Goal: Task Accomplishment & Management: Use online tool/utility

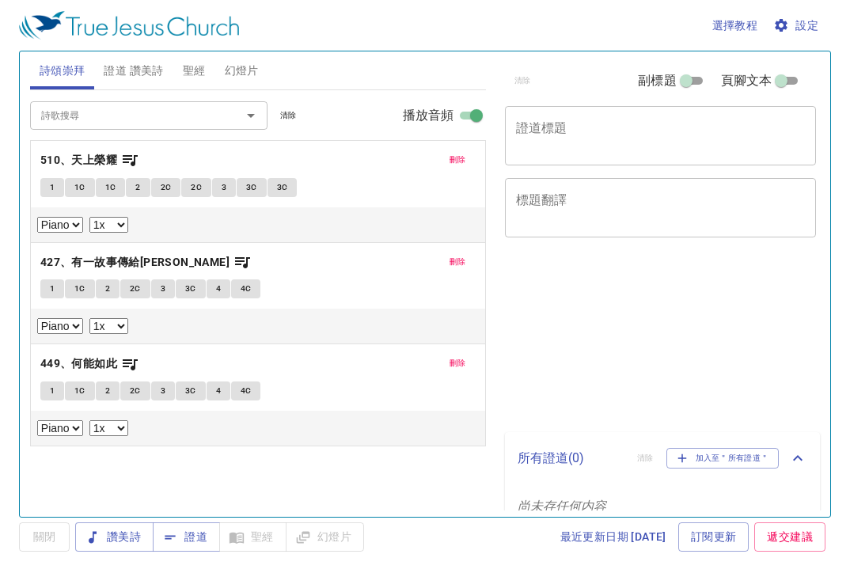
select select "1"
click at [466, 363] on button "刪除" at bounding box center [458, 363] width 36 height 19
click at [460, 268] on button "刪除" at bounding box center [458, 262] width 36 height 19
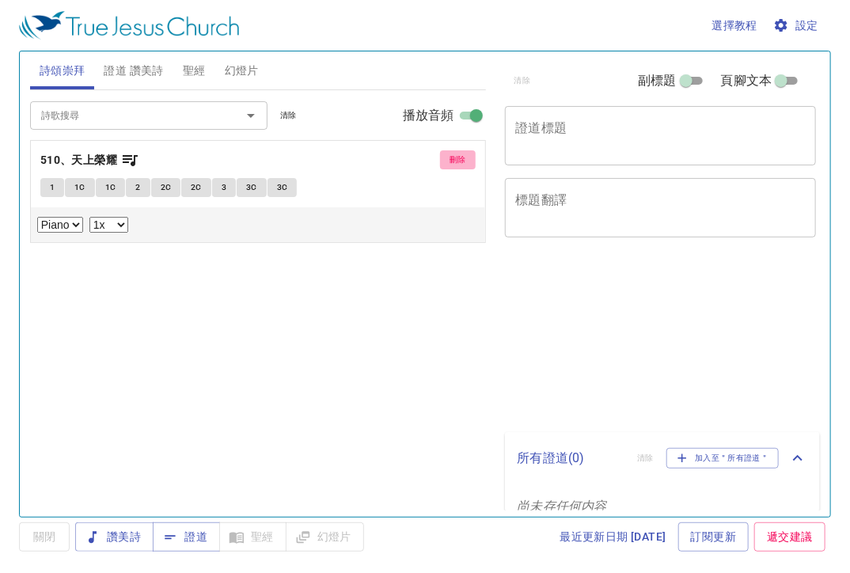
click at [462, 162] on span "刪除" at bounding box center [458, 160] width 17 height 14
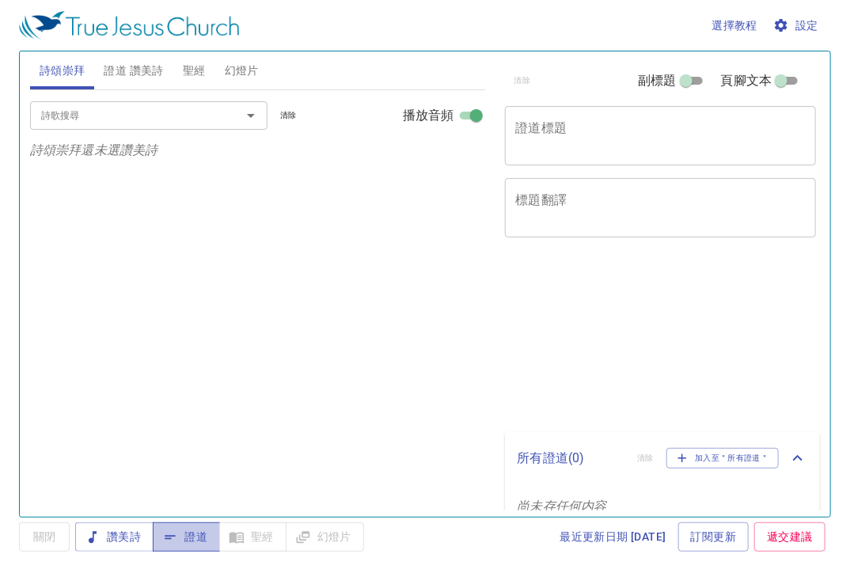
click at [192, 536] on span "證道" at bounding box center [186, 537] width 42 height 20
click at [636, 125] on textarea "證道標題" at bounding box center [661, 135] width 290 height 30
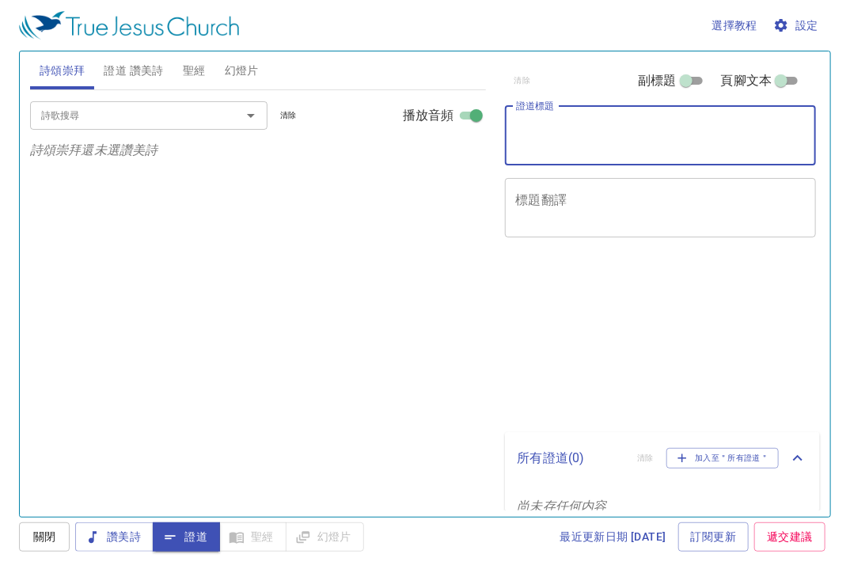
click at [678, 84] on input "副標題" at bounding box center [686, 83] width 57 height 19
checkbox input "true"
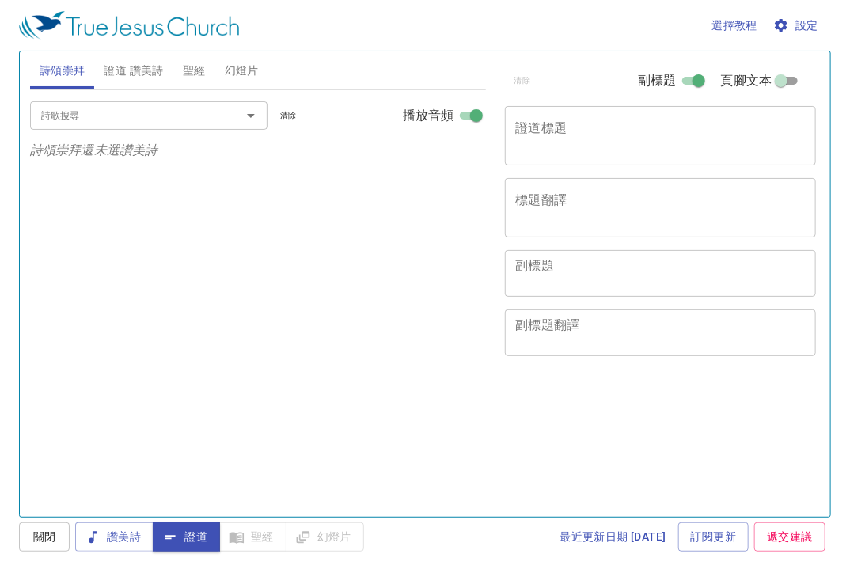
click at [811, 20] on span "設定" at bounding box center [798, 26] width 42 height 20
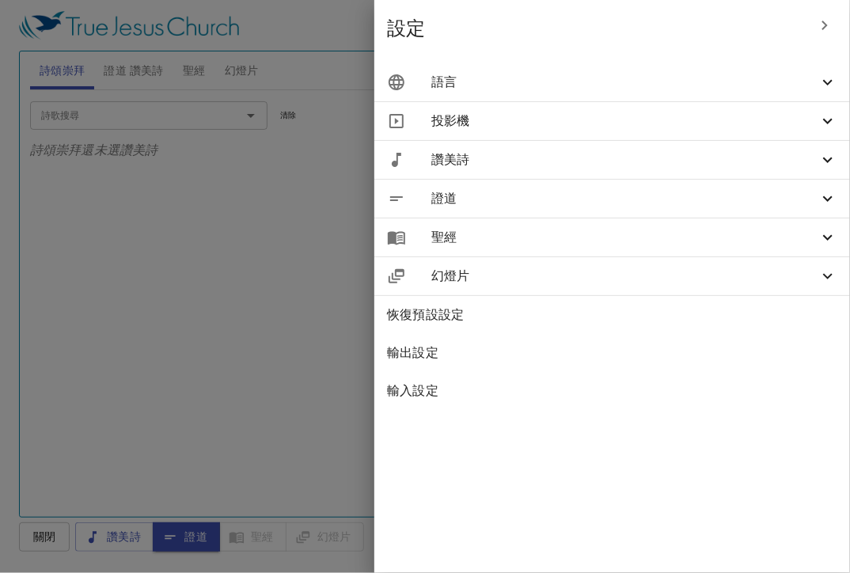
click at [749, 91] on span "語言" at bounding box center [624, 82] width 387 height 19
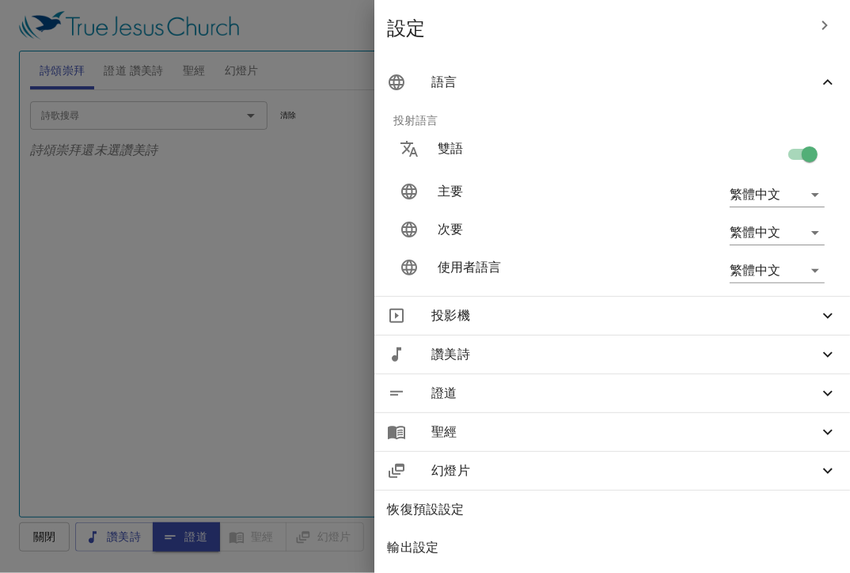
click at [807, 148] on input "checkbox" at bounding box center [810, 157] width 90 height 30
checkbox input "false"
click at [178, 234] on div at bounding box center [425, 286] width 850 height 573
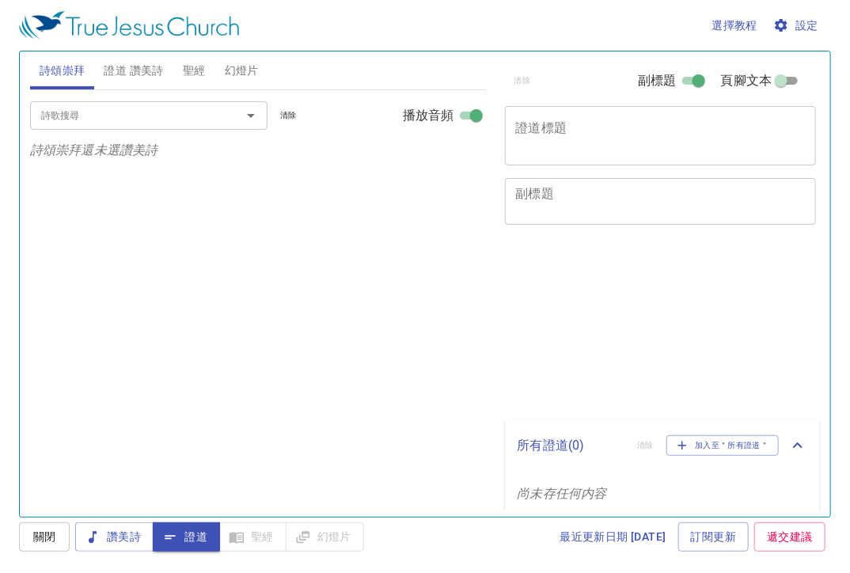
click at [514, 145] on div "x 證道標題" at bounding box center [661, 135] width 312 height 59
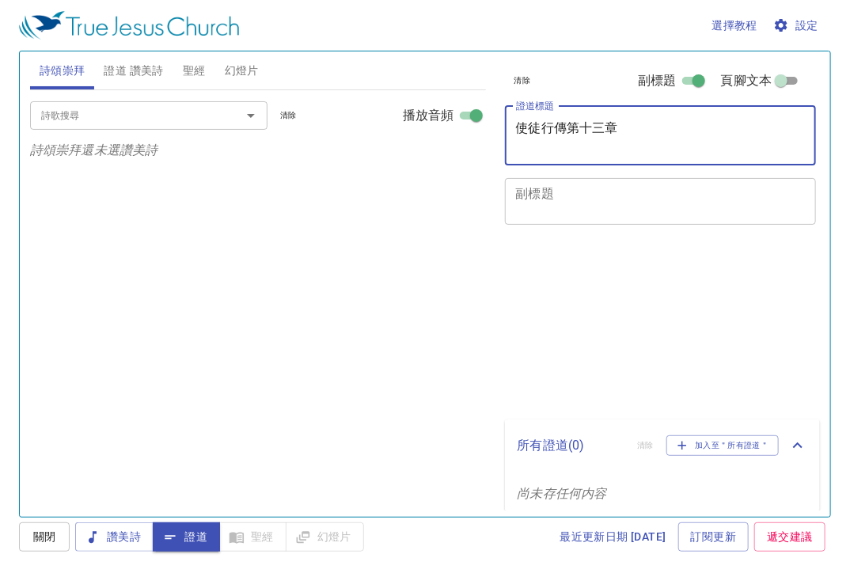
type textarea "使徒行傳第十三章"
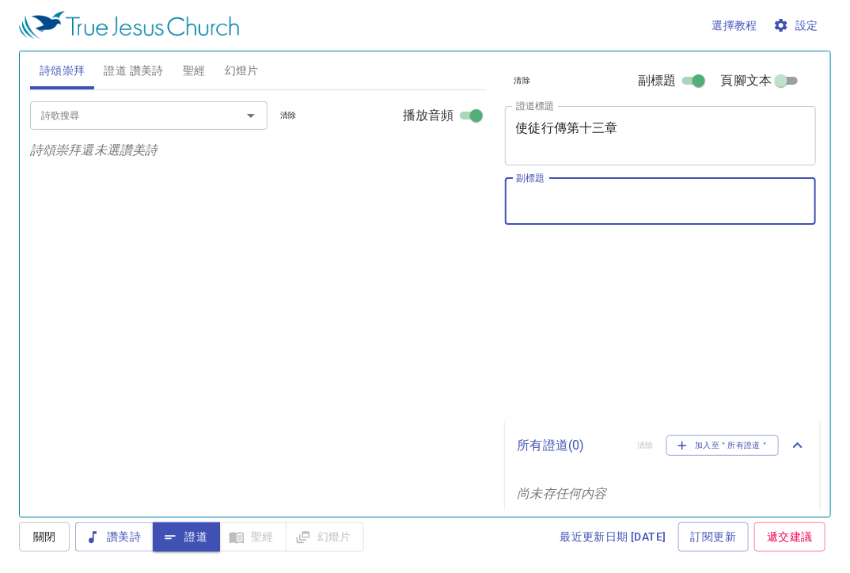
click at [584, 205] on textarea "副標題" at bounding box center [661, 201] width 290 height 30
type textarea "[PERSON_NAME] 傳道"
click at [188, 59] on button "聖經" at bounding box center [194, 70] width 42 height 38
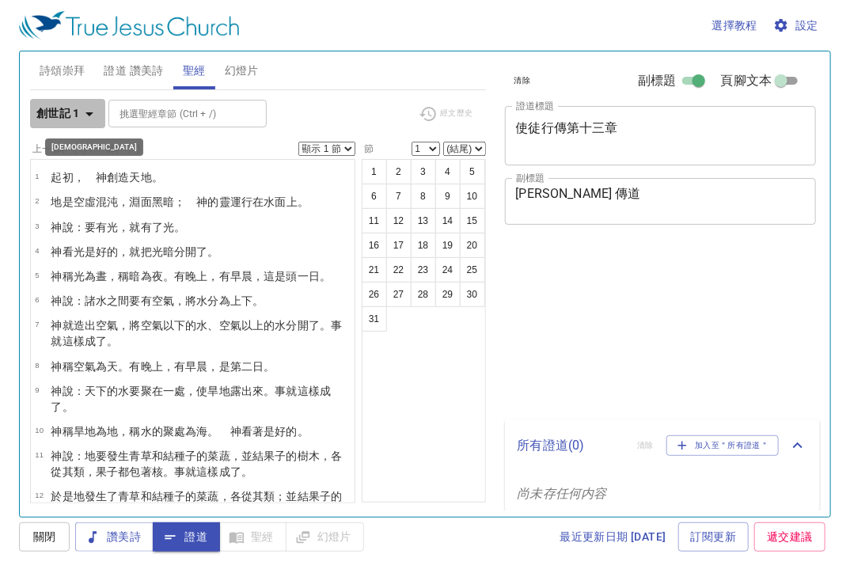
click at [70, 108] on b "創世記 1" at bounding box center [58, 114] width 44 height 20
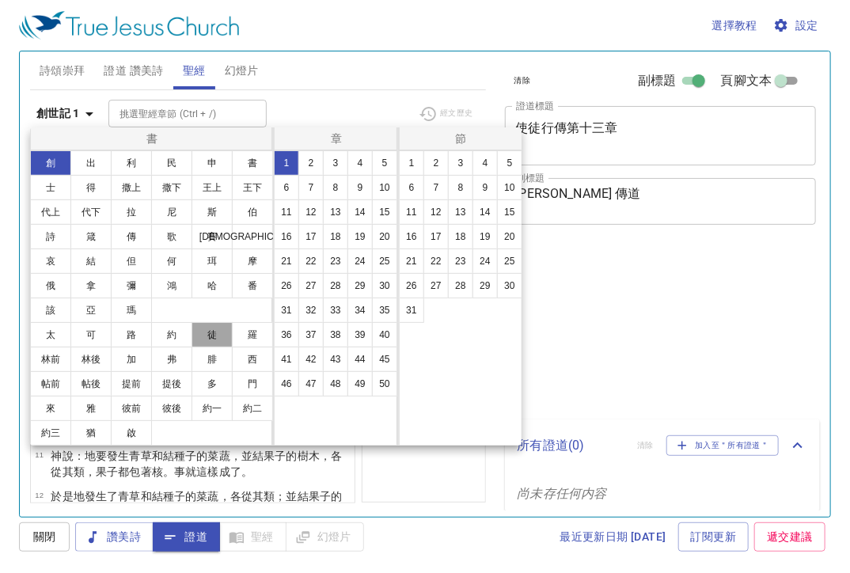
click at [213, 335] on button "徒" at bounding box center [212, 334] width 41 height 25
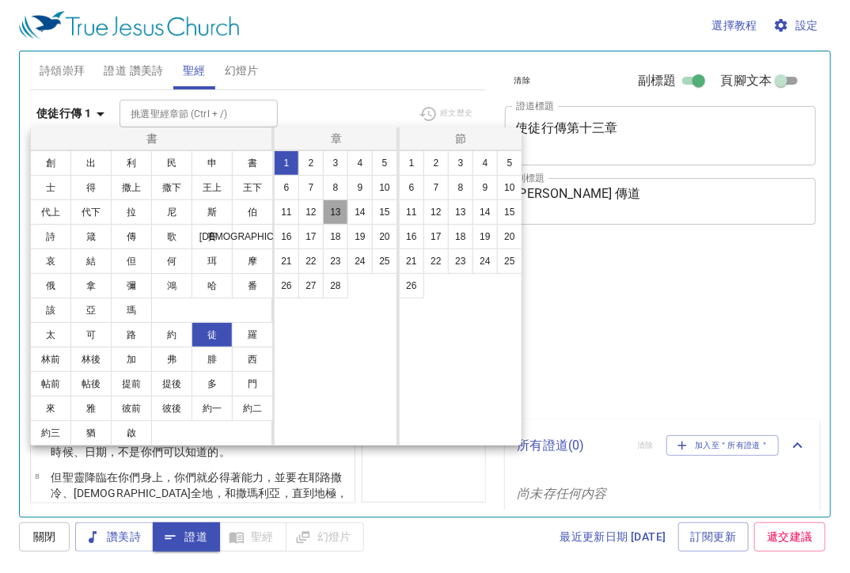
click at [331, 213] on button "13" at bounding box center [335, 211] width 25 height 25
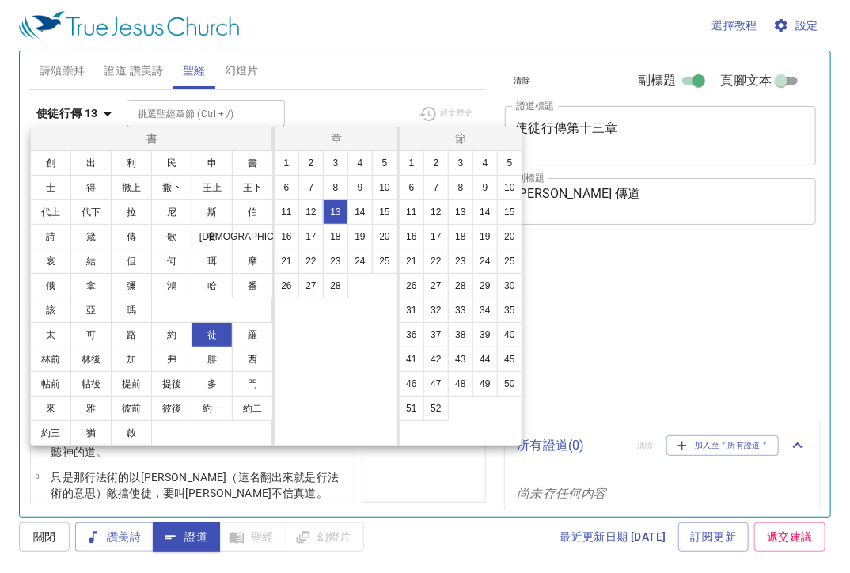
click at [375, 56] on div at bounding box center [425, 286] width 850 height 573
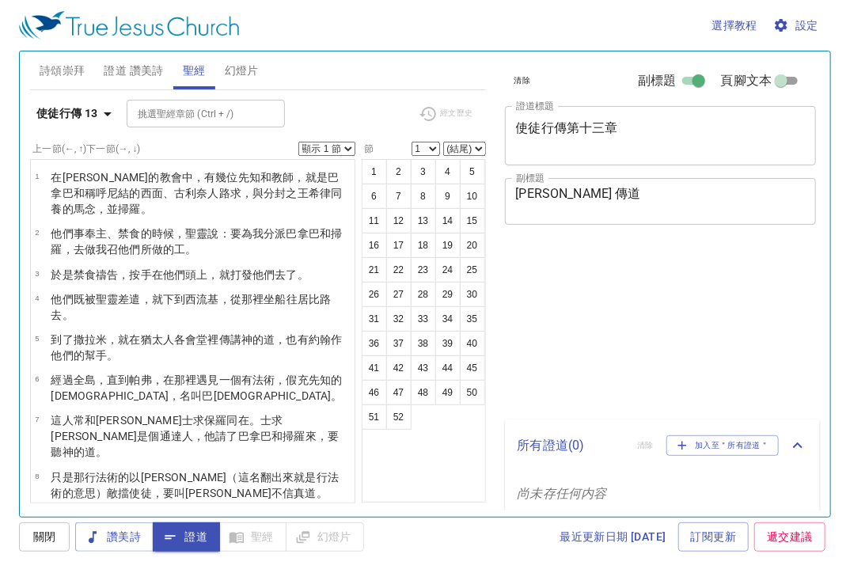
click at [329, 147] on select "顯示 1 節 顯示 2 節 顯示 3 節 顯示 4 節 顯示 5 節" at bounding box center [326, 149] width 57 height 14
select select "2"
click at [298, 142] on select "顯示 1 節 顯示 2 節 顯示 3 節 顯示 4 節 顯示 5 節" at bounding box center [326, 149] width 57 height 14
click at [434, 529] on div "最近更新日期 2025/9/22 訂閱更新 遞交建議" at bounding box center [601, 536] width 462 height 29
click at [124, 62] on span "證道 讚美詩" at bounding box center [133, 71] width 59 height 20
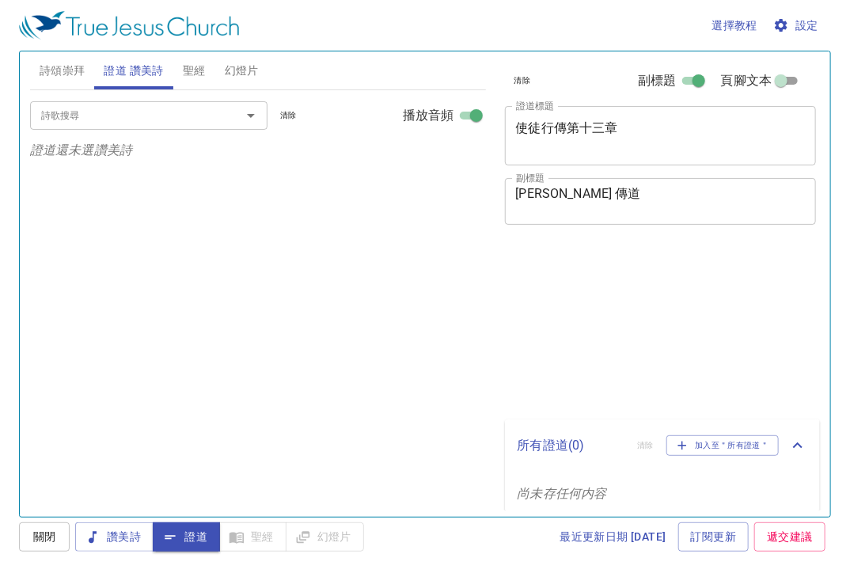
click at [135, 119] on input "詩歌搜尋" at bounding box center [125, 115] width 181 height 18
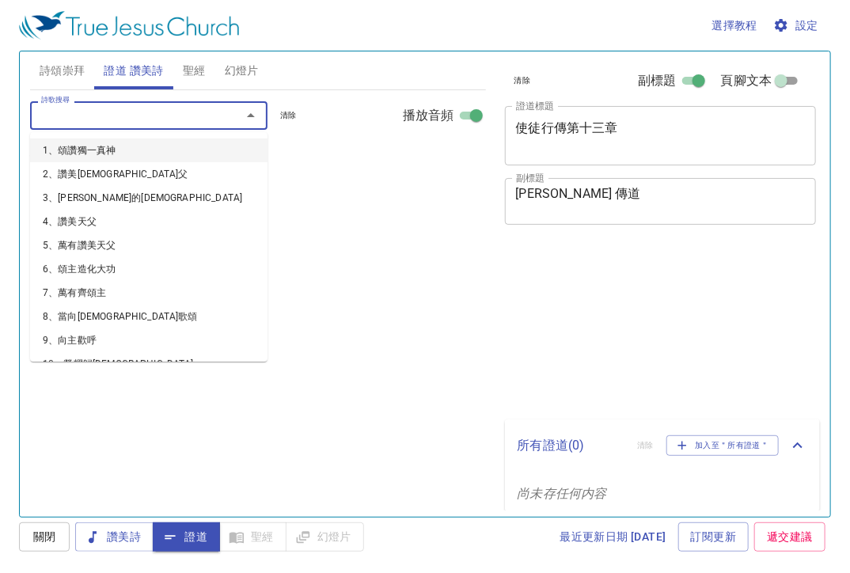
type input "3"
type input "62"
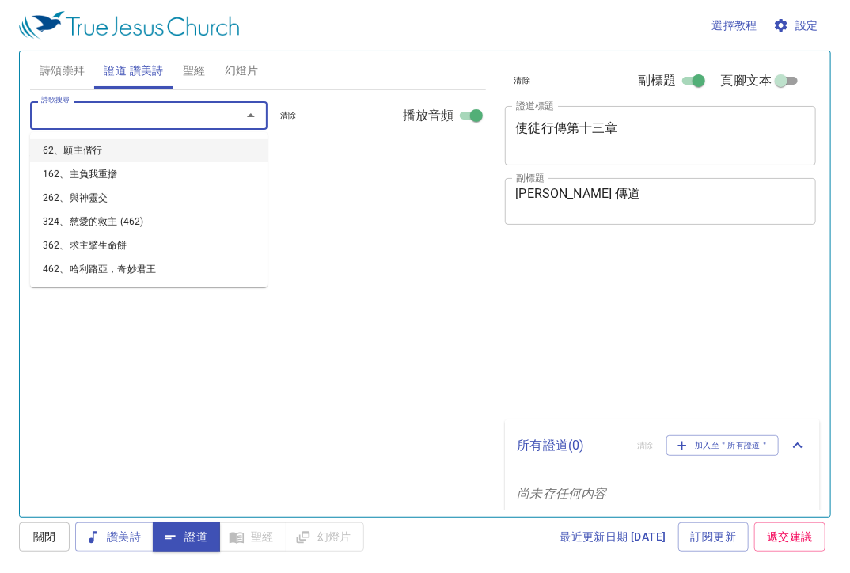
select select "1"
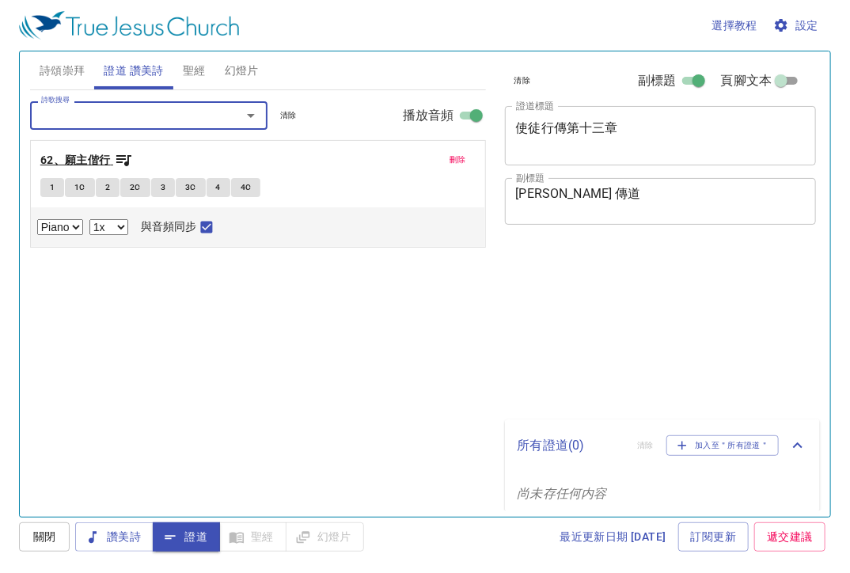
click at [130, 152] on icon "button" at bounding box center [123, 159] width 19 height 19
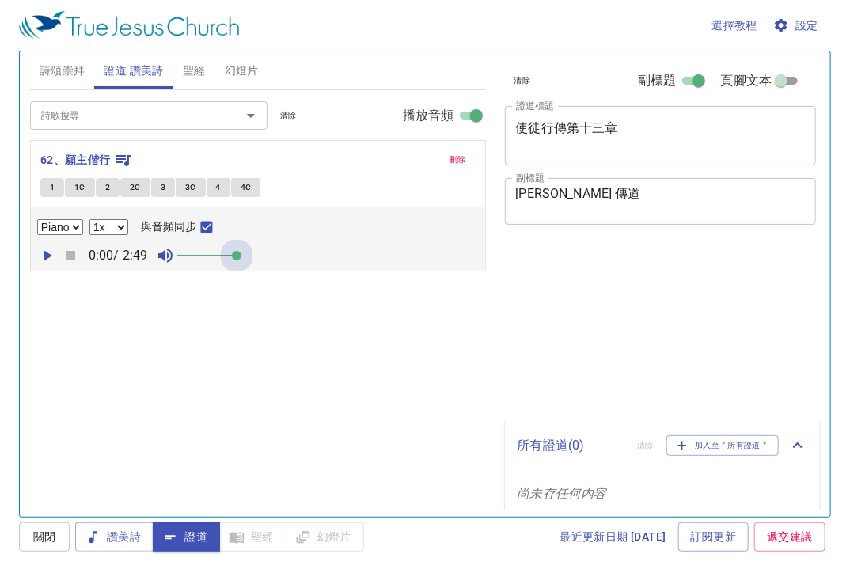
drag, startPoint x: 197, startPoint y: 261, endPoint x: 344, endPoint y: 281, distance: 148.6
click at [310, 285] on div "詩歌搜尋 詩歌搜尋 清除 播放音頻 刪除 62、願主偕行 1 1C 2 2C 3 3C 4 4C Piano 0.6x 0.7x 0.8x 0.9x 1x 1…" at bounding box center [258, 296] width 456 height 413
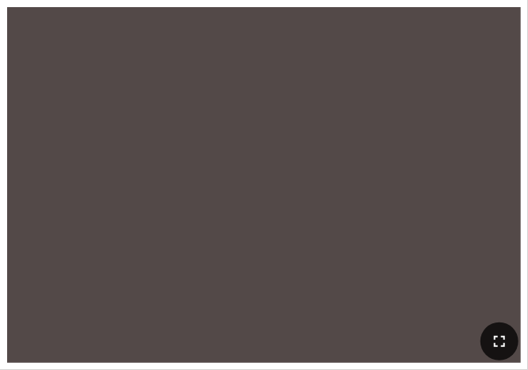
click at [490, 336] on icon "button" at bounding box center [499, 341] width 19 height 19
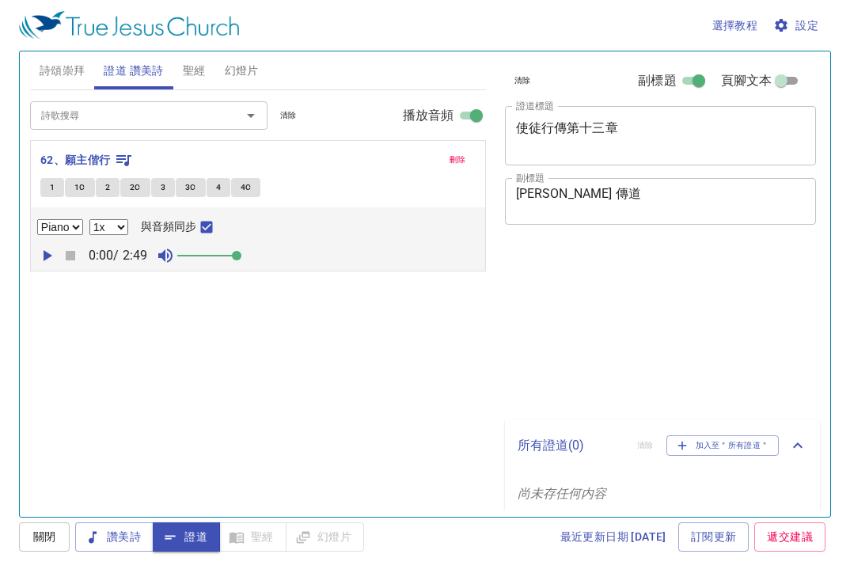
select select "1"
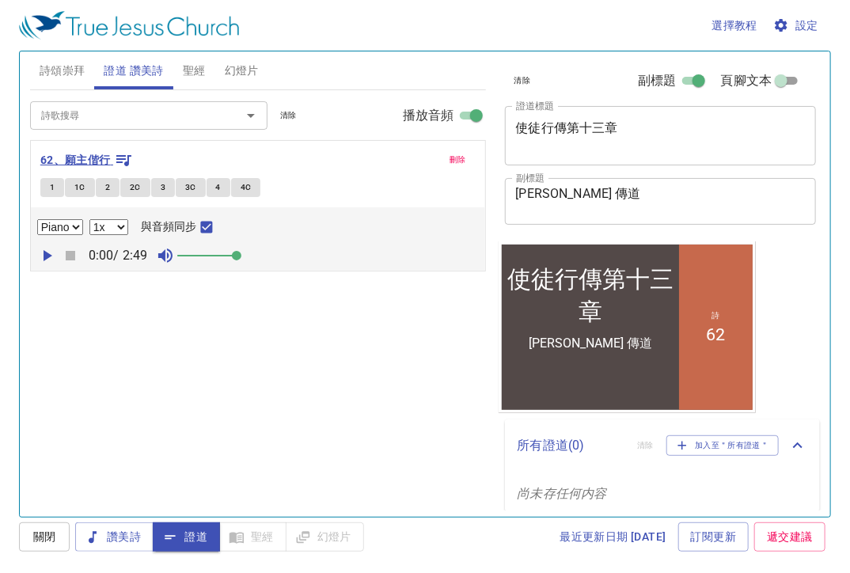
click at [119, 157] on icon "button" at bounding box center [123, 159] width 19 height 19
click at [51, 189] on span "1" at bounding box center [52, 187] width 5 height 14
checkbox input "false"
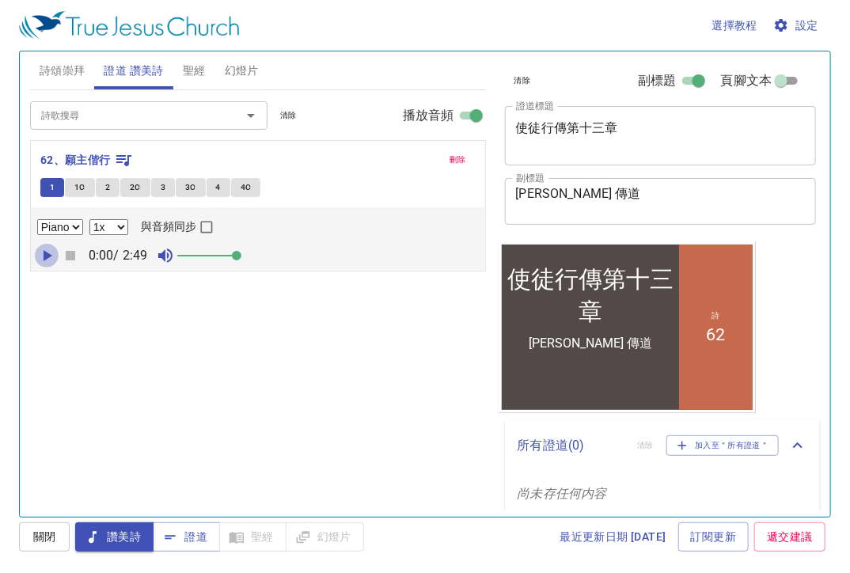
click at [49, 256] on icon "button" at bounding box center [48, 255] width 9 height 11
click at [51, 185] on span "1" at bounding box center [52, 187] width 5 height 14
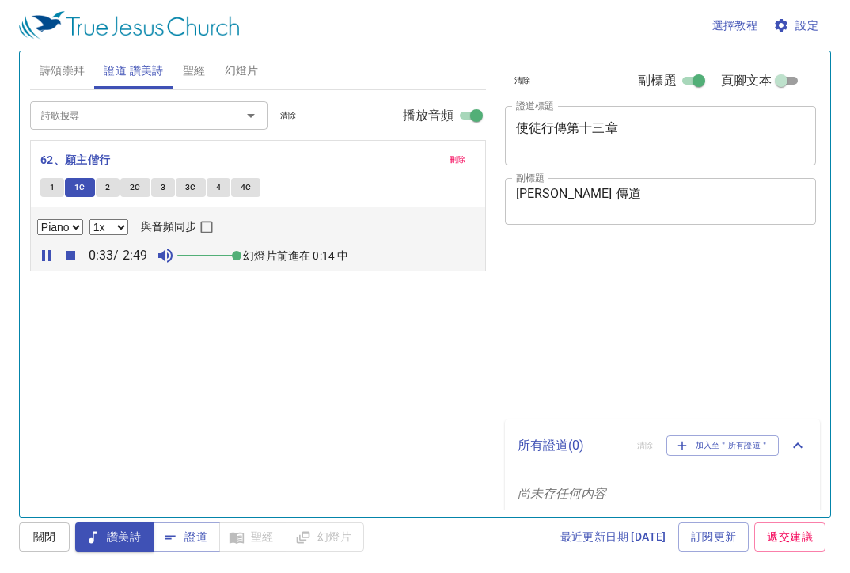
select select "1"
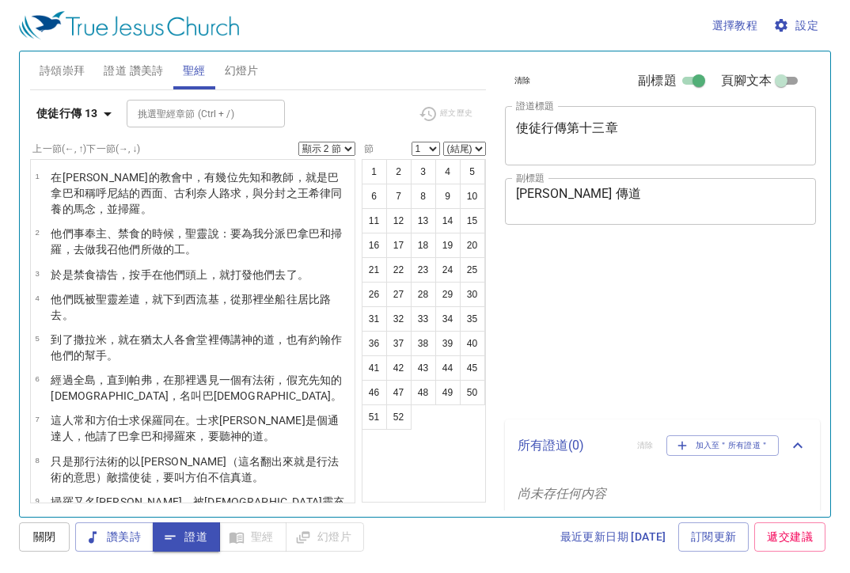
select select "2"
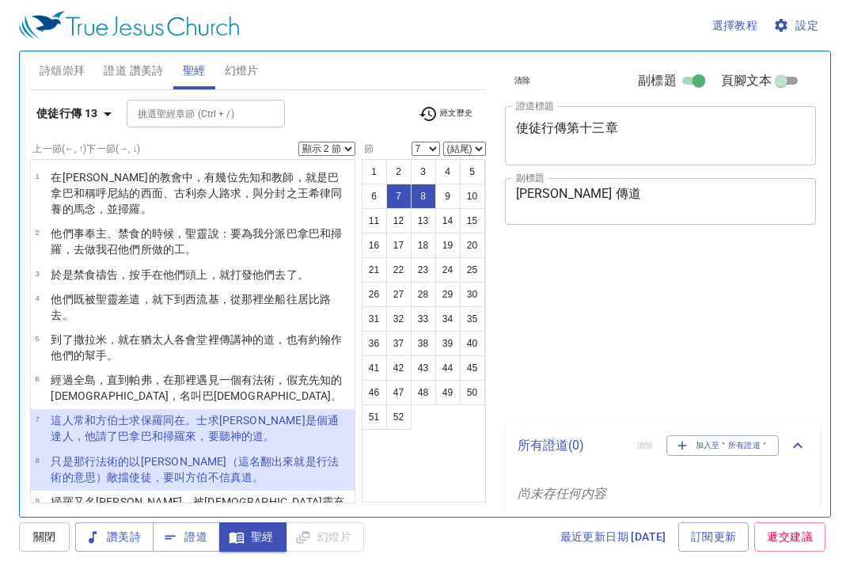
select select "2"
select select "7"
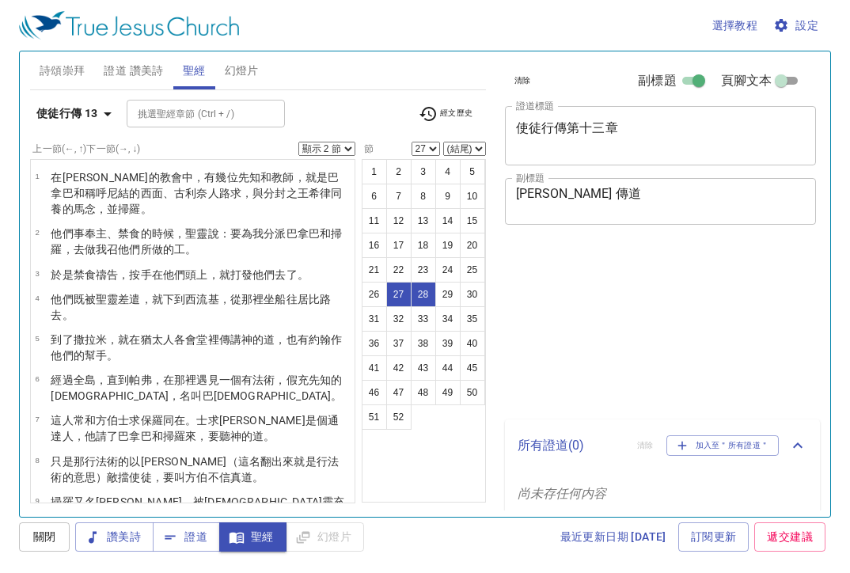
select select "2"
select select "27"
select select "2"
select select "49"
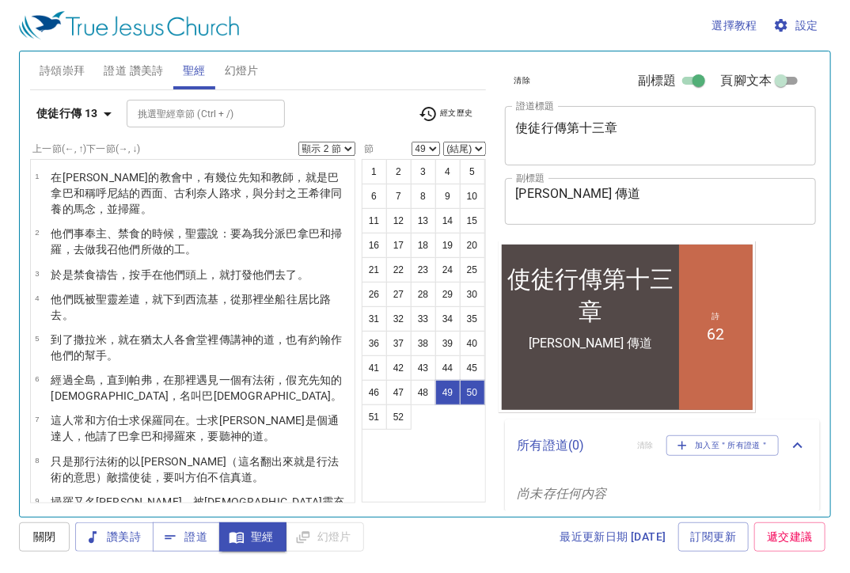
scroll to position [1635, 0]
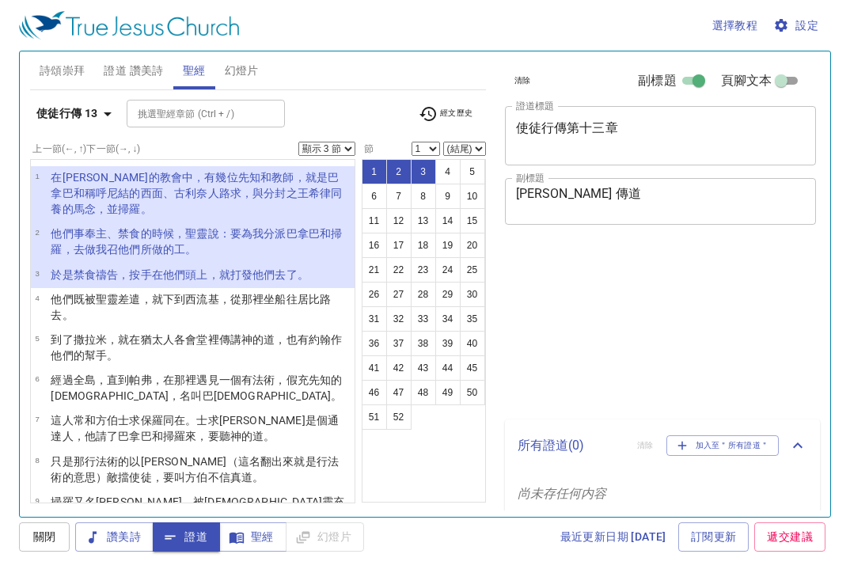
select select "3"
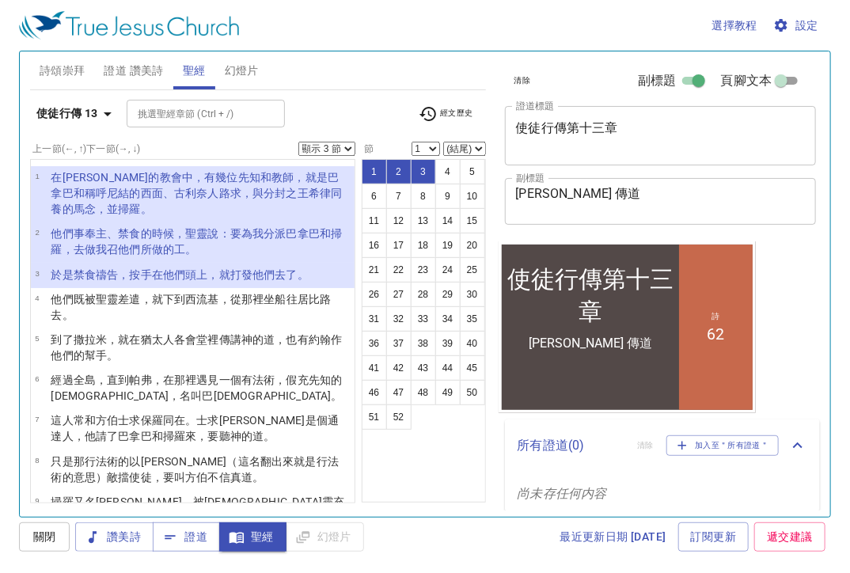
click at [346, 144] on select "顯示 1 節 顯示 2 節 顯示 3 節 顯示 4 節 顯示 5 節" at bounding box center [326, 149] width 57 height 14
click at [344, 147] on select "顯示 1 節 顯示 2 節 顯示 3 節 顯示 4 節 顯示 5 節" at bounding box center [326, 149] width 57 height 14
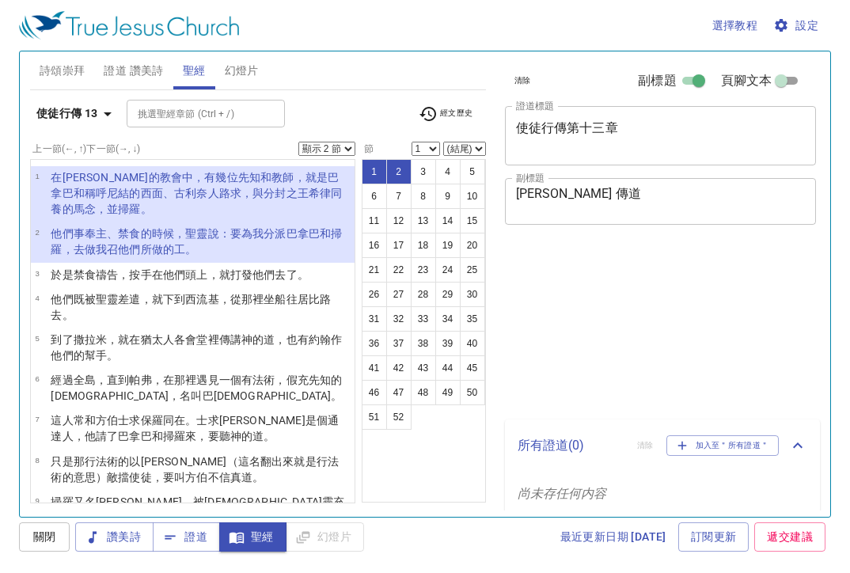
select select "2"
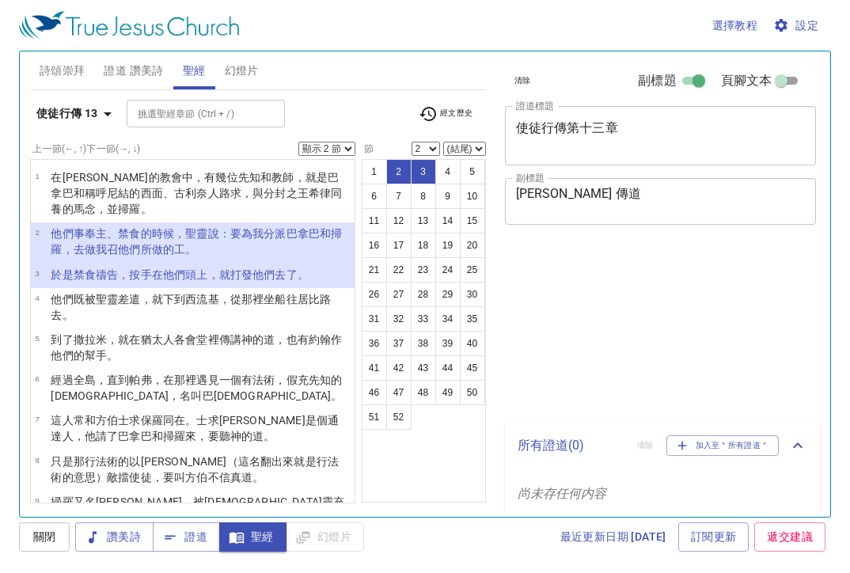
select select "2"
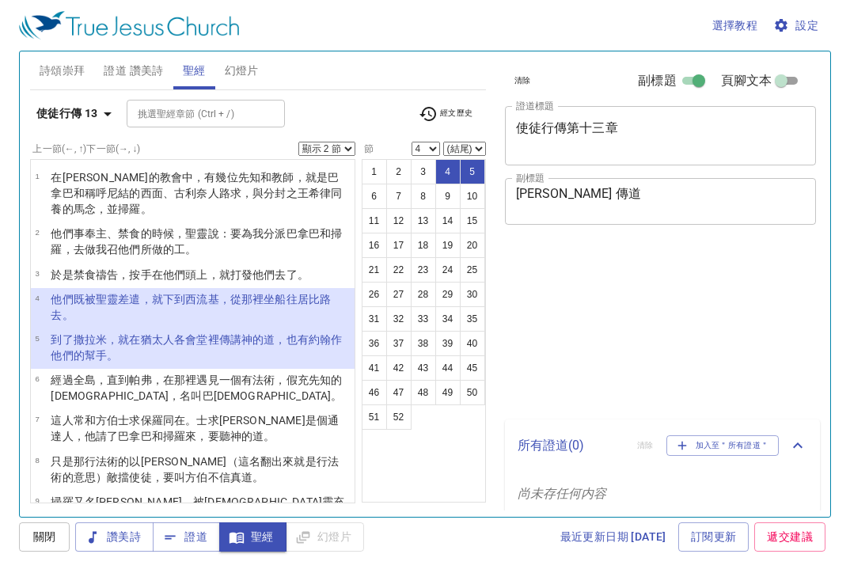
select select "2"
select select "4"
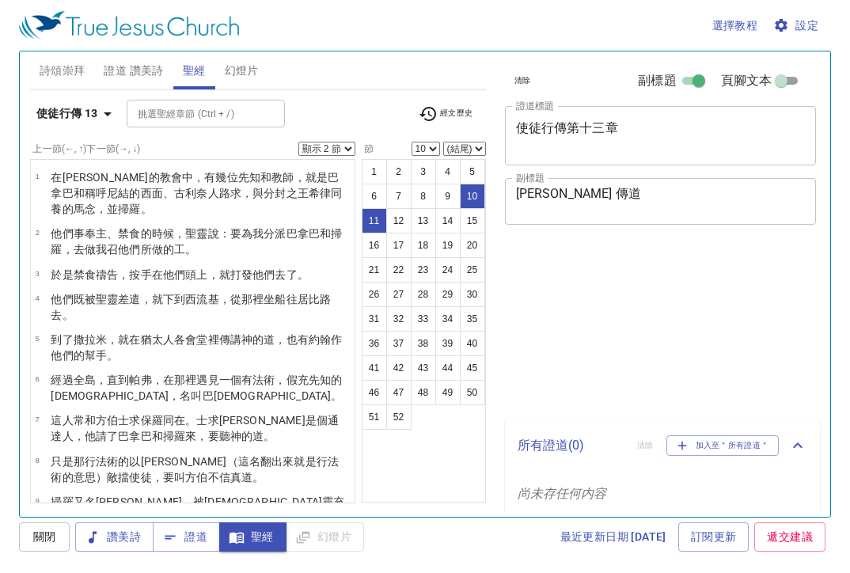
select select "2"
select select "10"
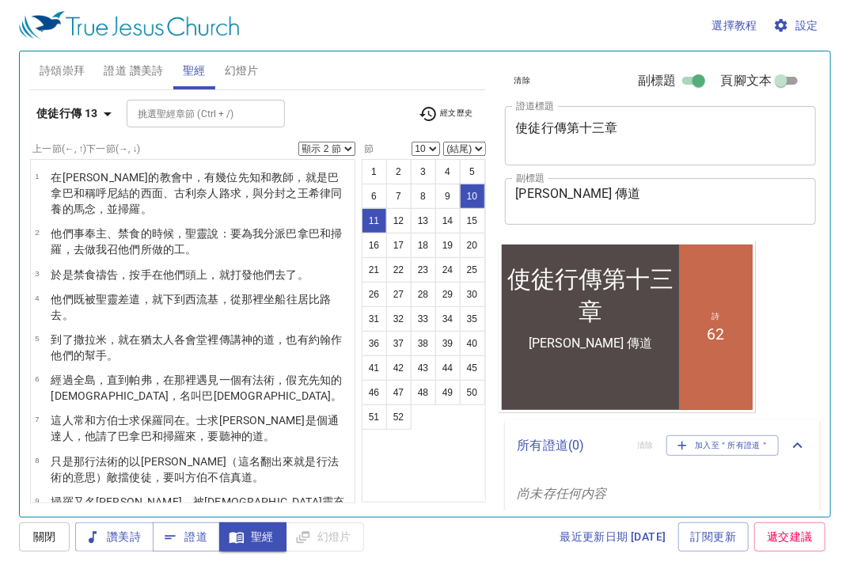
scroll to position [253, 0]
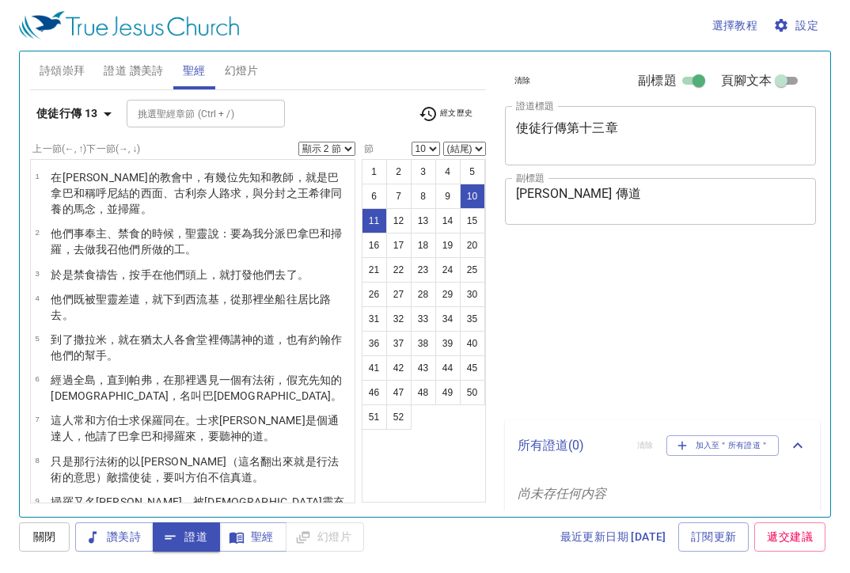
select select "2"
select select "10"
select select "2"
select select "10"
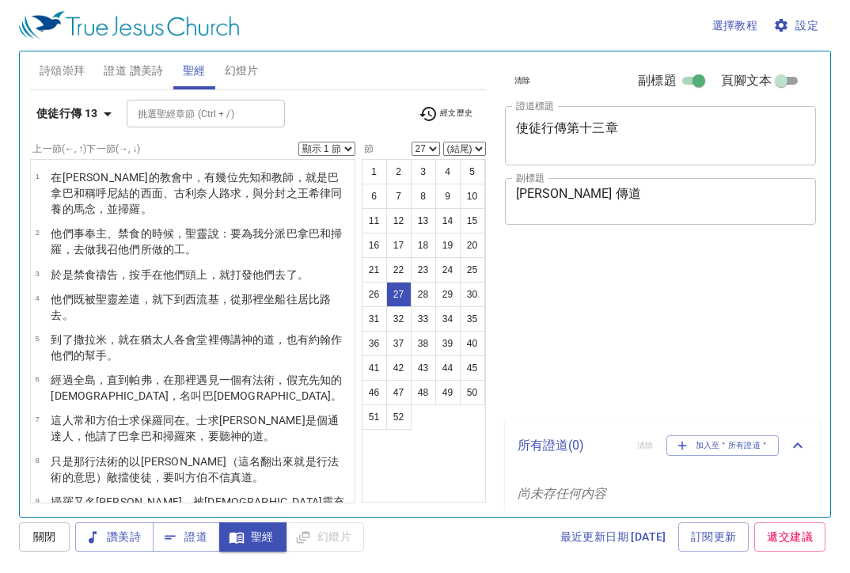
select select "27"
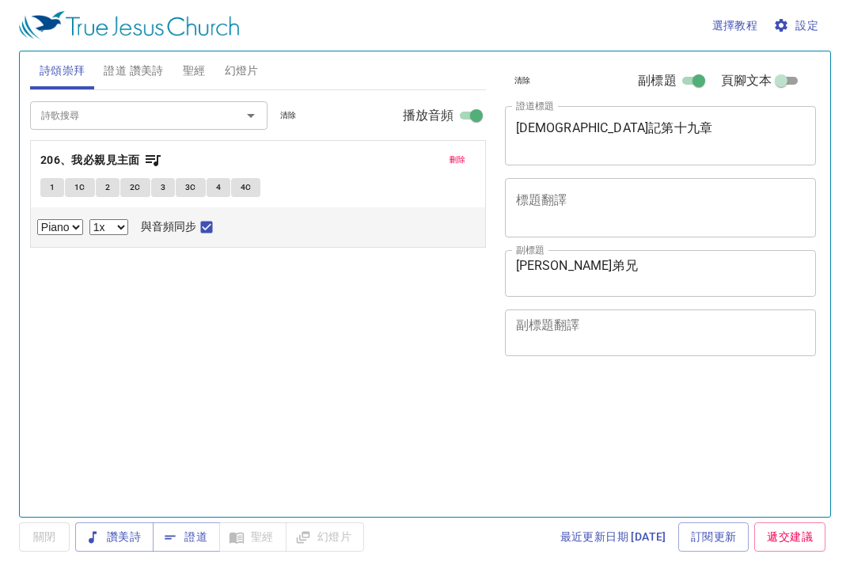
select select "1"
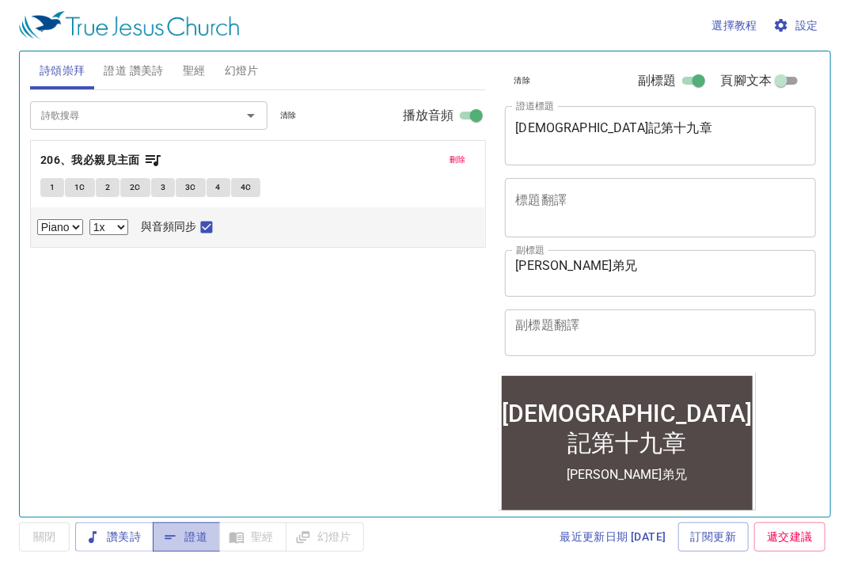
click at [205, 544] on span "證道" at bounding box center [186, 537] width 42 height 20
click at [161, 154] on p "206、我必親見主面" at bounding box center [257, 160] width 435 height 20
click at [149, 160] on icon "button" at bounding box center [152, 159] width 19 height 19
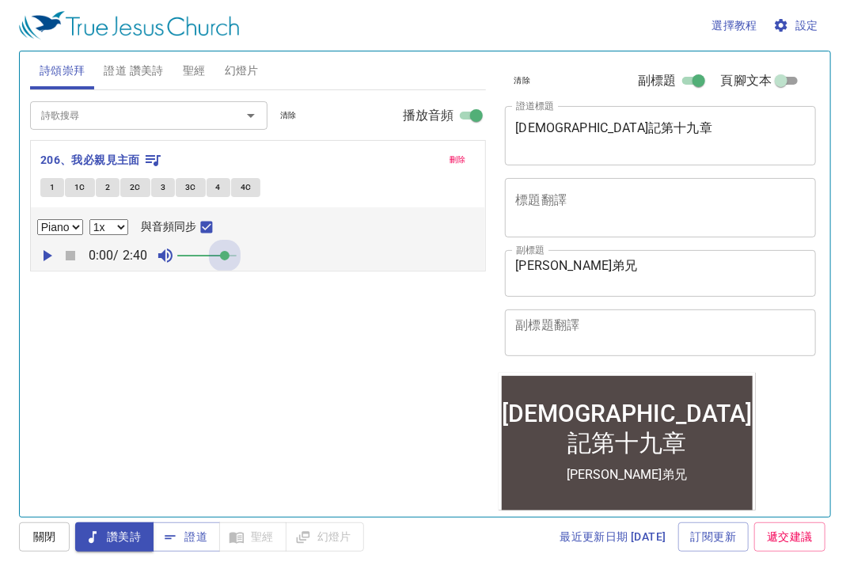
drag, startPoint x: 193, startPoint y: 257, endPoint x: 339, endPoint y: 279, distance: 147.3
click at [339, 280] on div "詩歌搜尋 詩歌搜尋 清除 播放音頻 刪除 206、我必親見主面 1 1C 2 2C 3 3C 4 4C Piano 0.6x 0.7x 0.8x 0.9x 1…" at bounding box center [258, 296] width 456 height 413
click at [47, 188] on button "1" at bounding box center [52, 187] width 24 height 19
checkbox input "false"
click at [52, 262] on icon "button" at bounding box center [46, 255] width 19 height 19
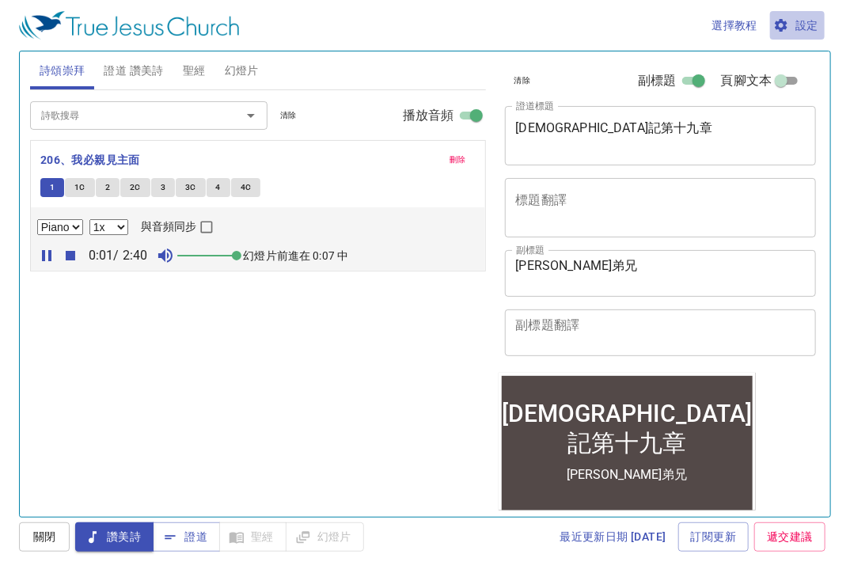
click at [798, 32] on span "設定" at bounding box center [798, 26] width 42 height 20
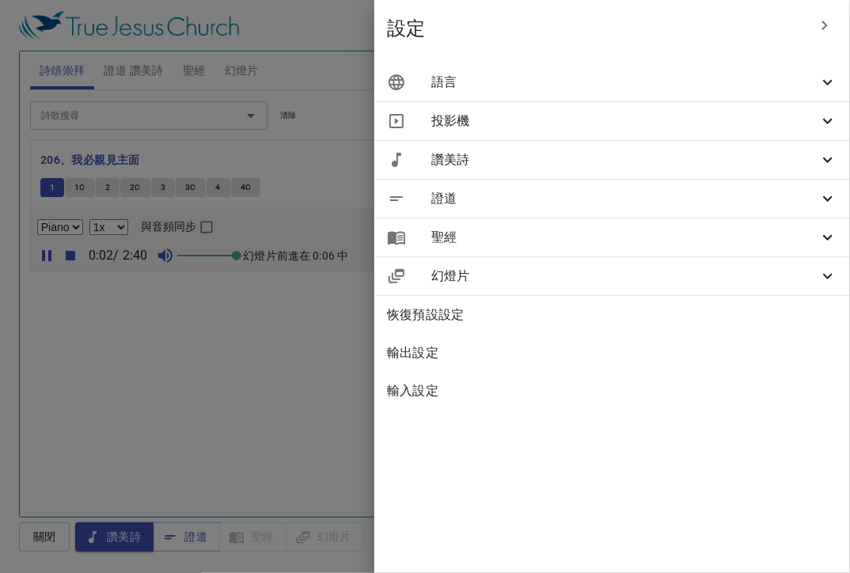
click at [753, 64] on div "語言" at bounding box center [612, 82] width 476 height 38
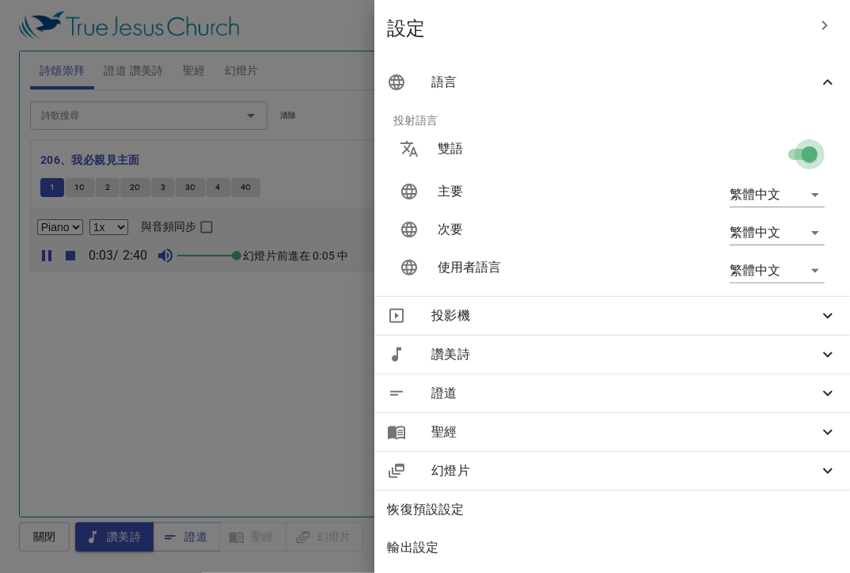
click at [804, 158] on input "checkbox" at bounding box center [810, 157] width 90 height 30
checkbox input "false"
click at [369, 142] on div at bounding box center [425, 286] width 850 height 573
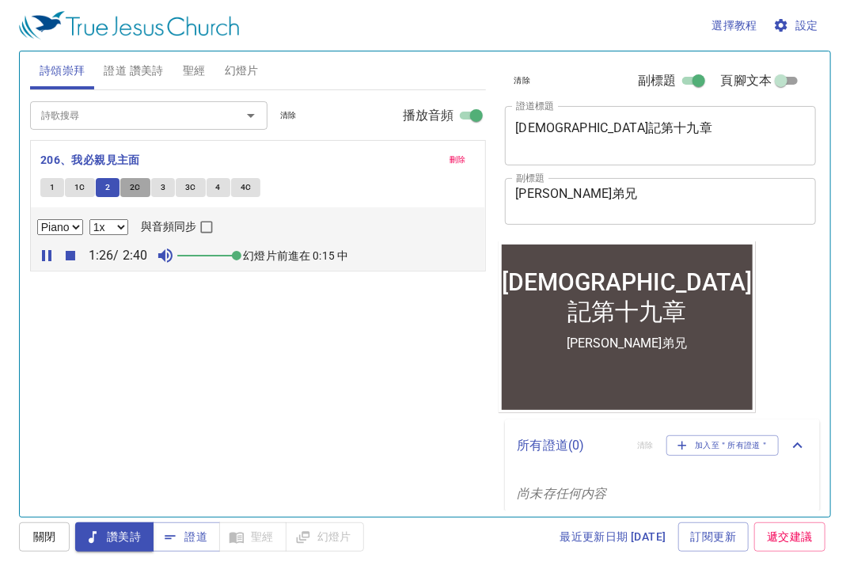
click at [123, 189] on button "2C" at bounding box center [135, 187] width 30 height 19
click at [158, 192] on button "3" at bounding box center [163, 187] width 24 height 19
click at [148, 133] on div "詩歌搜尋 詩歌搜尋 清除 播放音頻" at bounding box center [258, 115] width 456 height 51
click at [155, 118] on input "詩歌搜尋" at bounding box center [125, 115] width 181 height 18
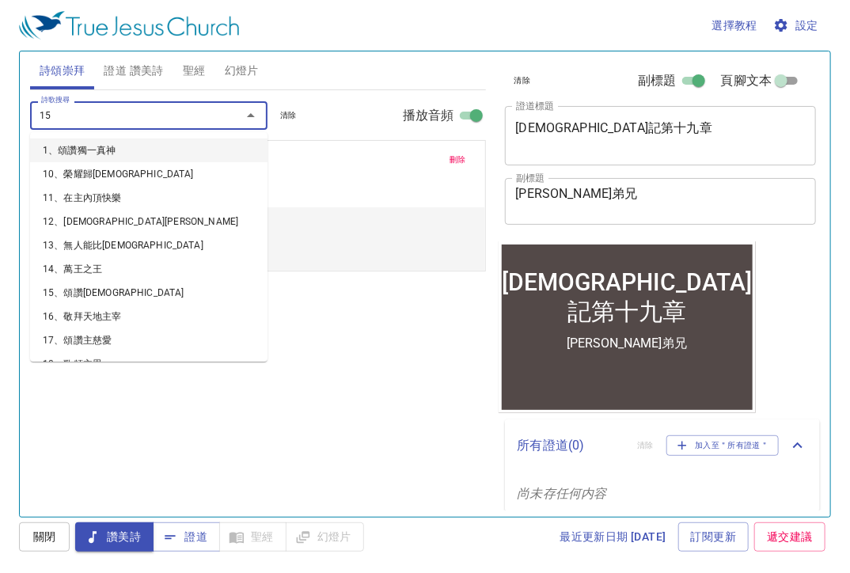
type input "154"
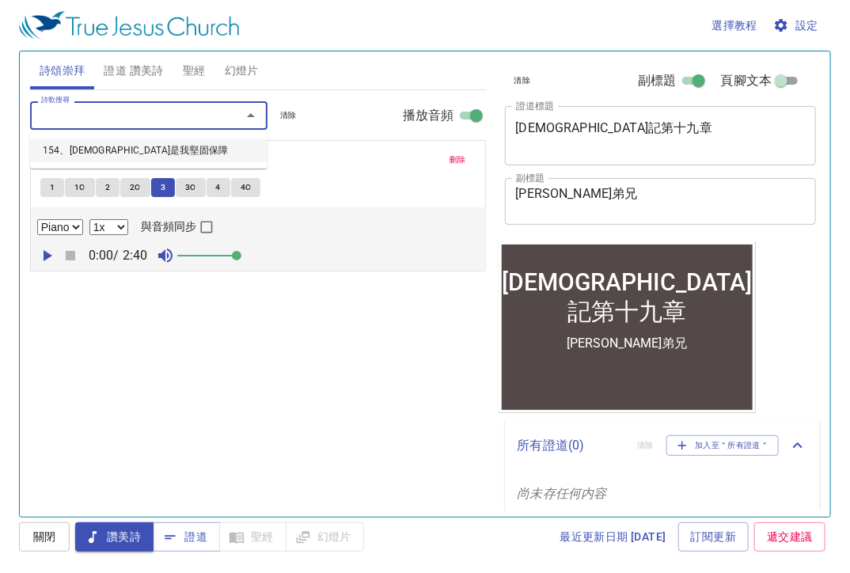
select select "1"
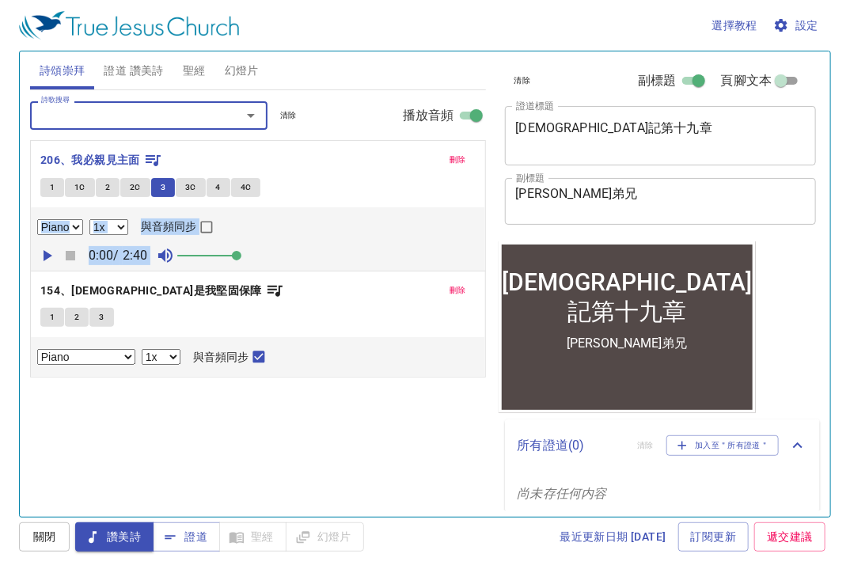
select select "1"
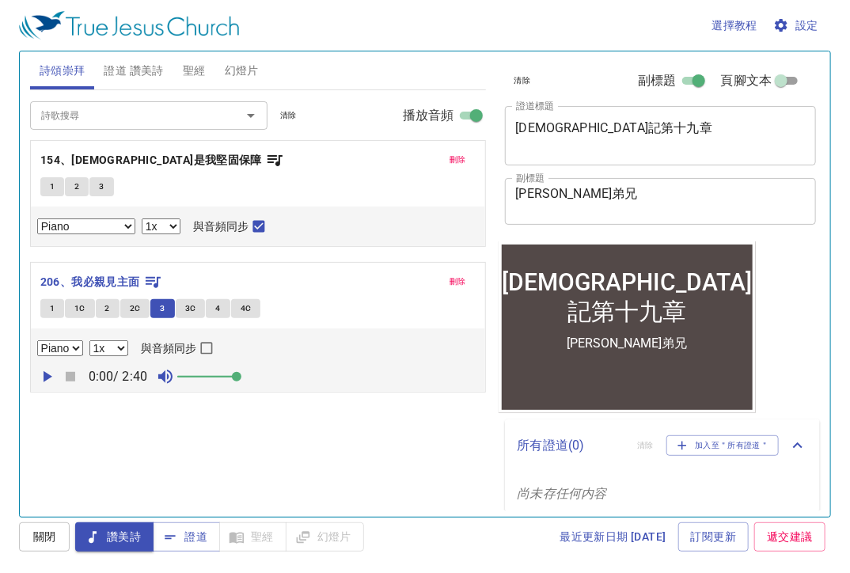
drag, startPoint x: 336, startPoint y: 167, endPoint x: 353, endPoint y: 294, distance: 128.5
select select "1"
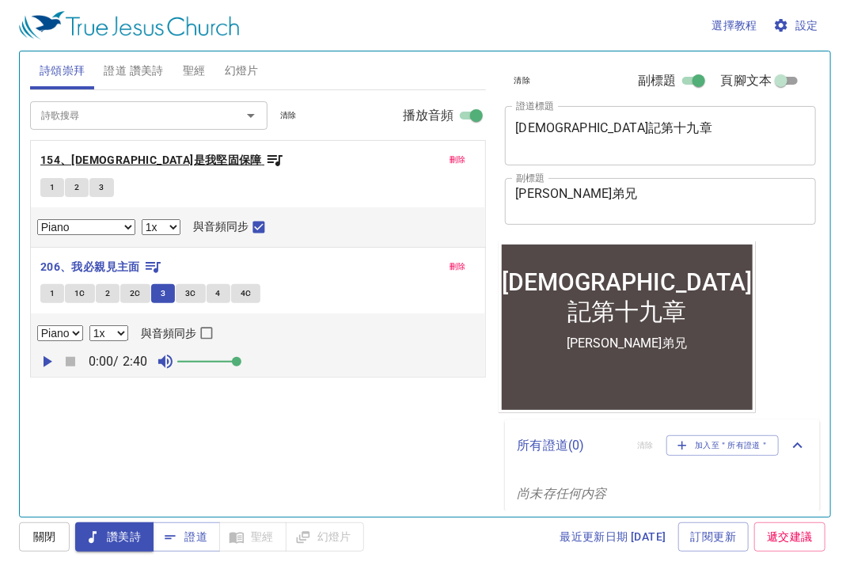
click at [268, 159] on icon "button" at bounding box center [275, 160] width 15 height 11
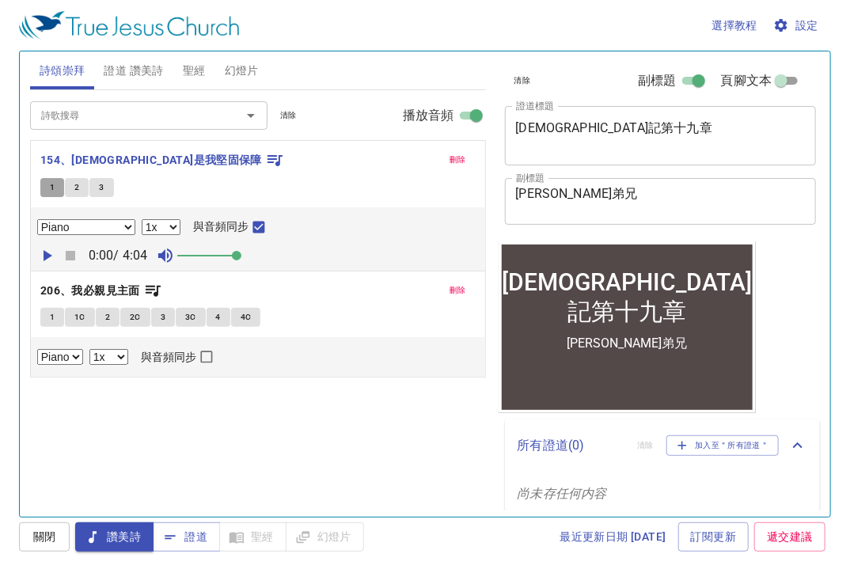
click at [50, 191] on span "1" at bounding box center [52, 187] width 5 height 14
checkbox input "false"
click at [47, 256] on icon "button" at bounding box center [48, 255] width 9 height 11
click at [102, 118] on input "詩歌搜尋" at bounding box center [125, 115] width 181 height 18
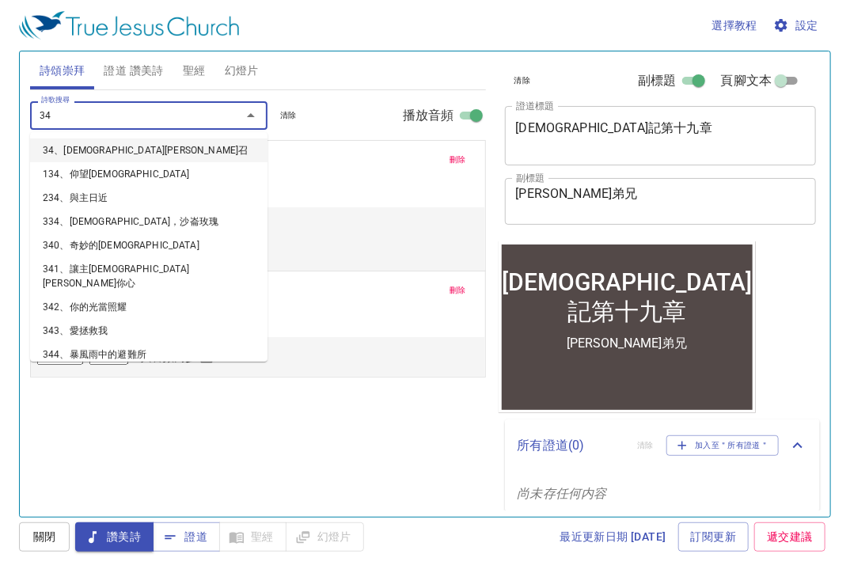
type input "347"
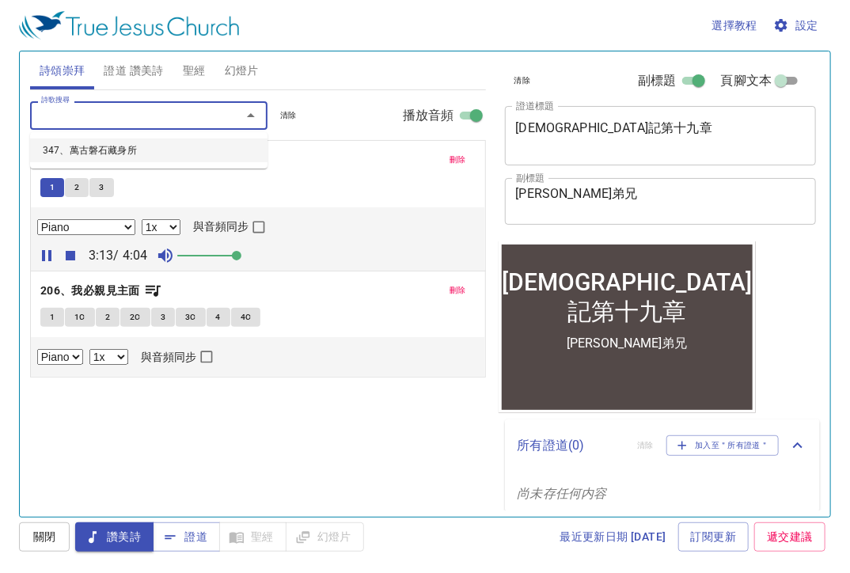
select select "1"
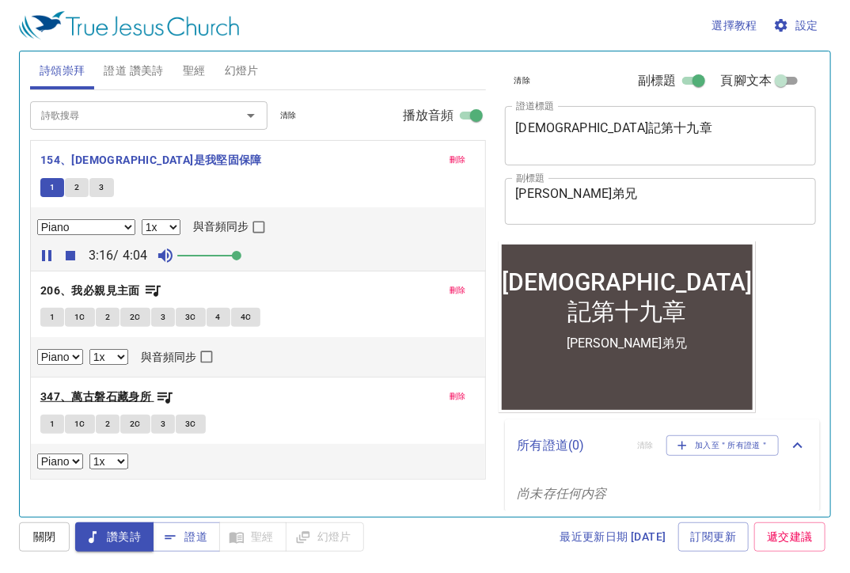
click at [147, 393] on b "347、萬古磐石藏身所" at bounding box center [95, 397] width 111 height 20
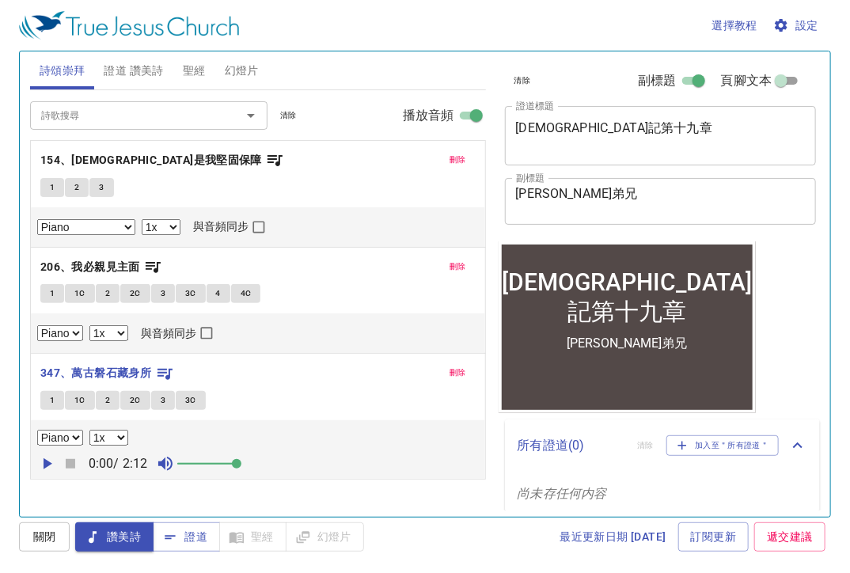
click at [55, 398] on button "1" at bounding box center [52, 400] width 24 height 19
click at [45, 458] on icon "button" at bounding box center [48, 463] width 9 height 11
click at [454, 376] on span "刪除" at bounding box center [458, 373] width 17 height 14
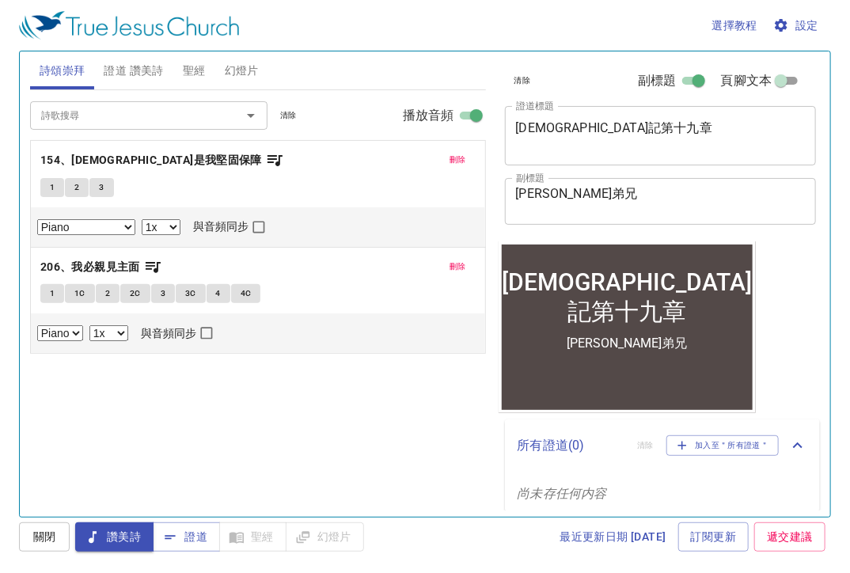
click at [82, 112] on input "詩歌搜尋" at bounding box center [125, 115] width 181 height 18
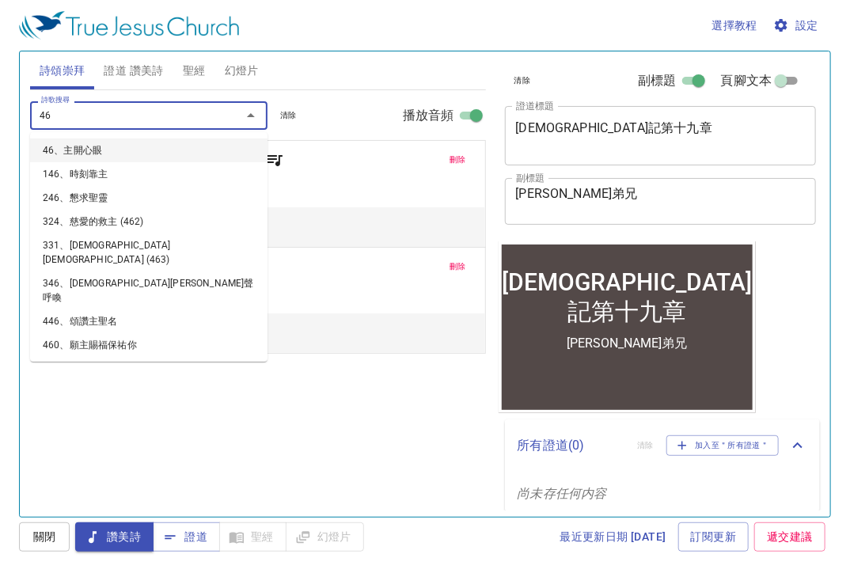
type input "461"
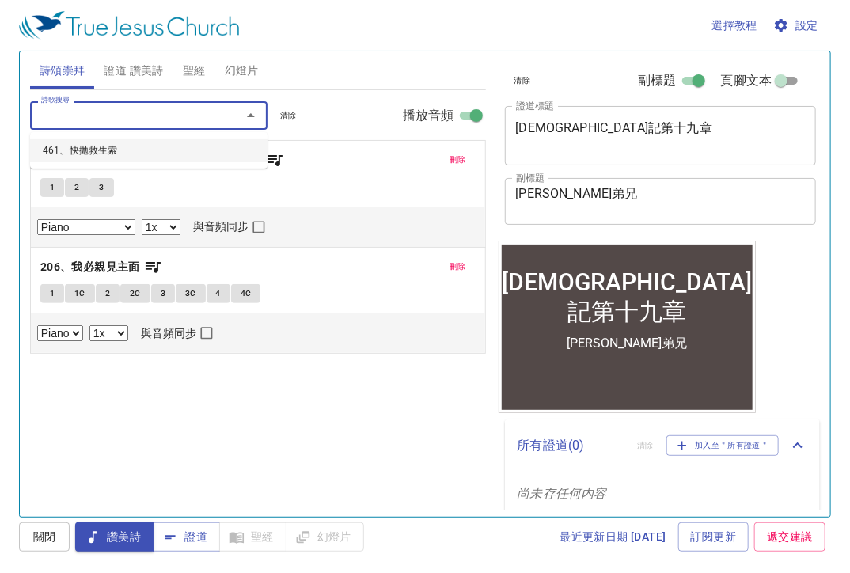
select select "1"
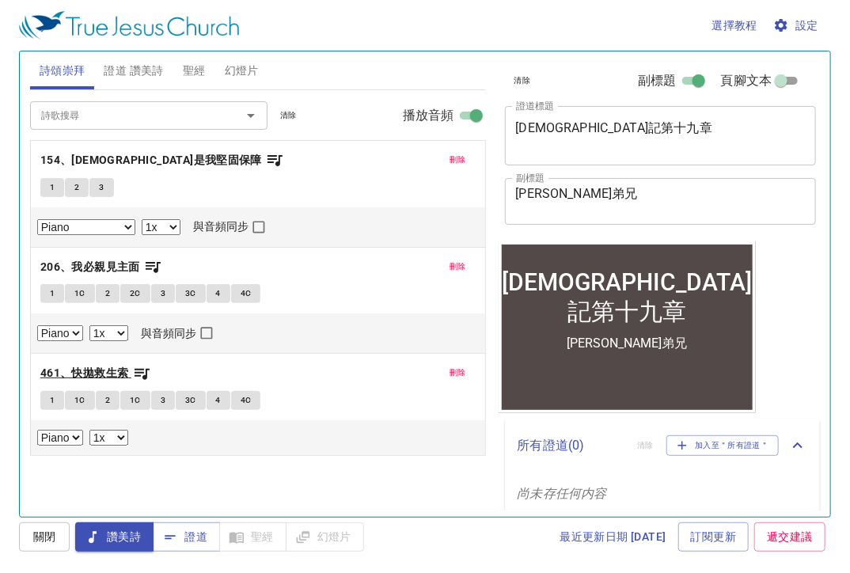
click at [108, 376] on b "461、快拋救生索" at bounding box center [84, 373] width 89 height 20
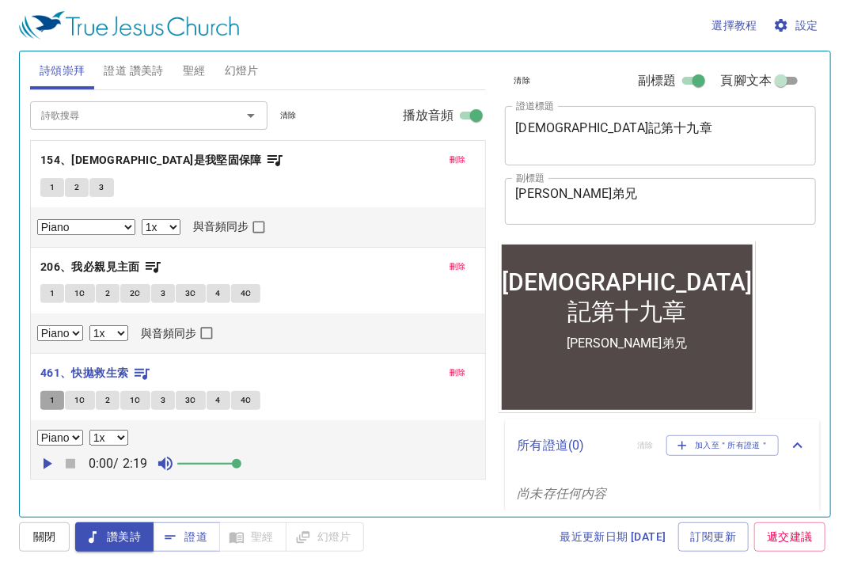
click at [57, 405] on button "1" at bounding box center [52, 400] width 24 height 19
click at [55, 458] on button "button" at bounding box center [47, 464] width 24 height 24
click at [55, 401] on button "1" at bounding box center [52, 400] width 24 height 19
select select "1"
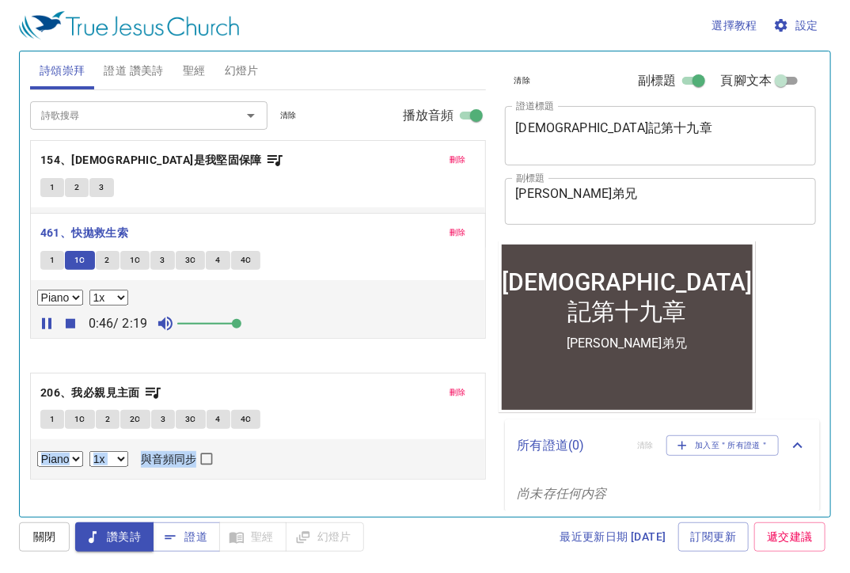
drag, startPoint x: 317, startPoint y: 389, endPoint x: 324, endPoint y: 246, distance: 143.5
click at [324, 246] on div "刪除 154、耶穌是我堅固保障 1 2 3 Piano Piano (3 verses) 0.6x 0.7x 0.8x 0.9x 1x 1.1x 1.2x 1…" at bounding box center [258, 310] width 456 height 340
select select "1"
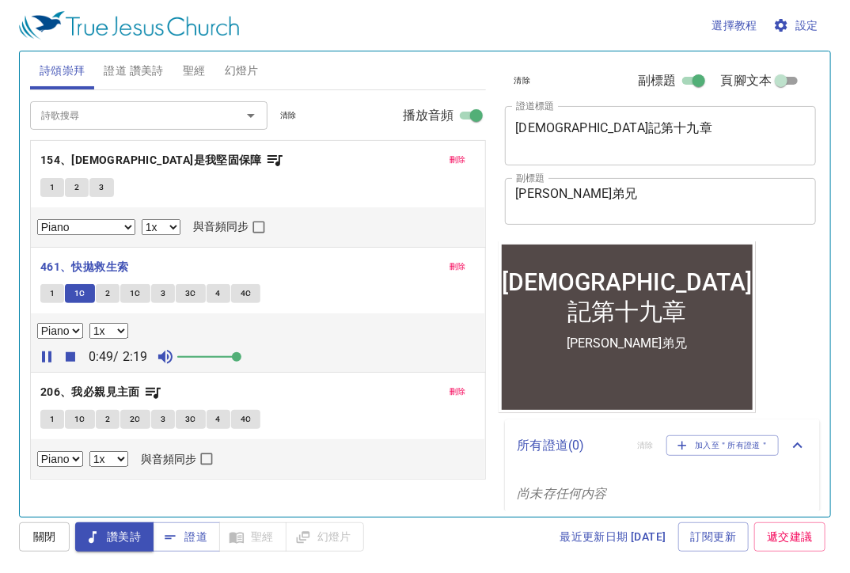
click at [164, 125] on div "詩歌搜尋" at bounding box center [148, 115] width 237 height 28
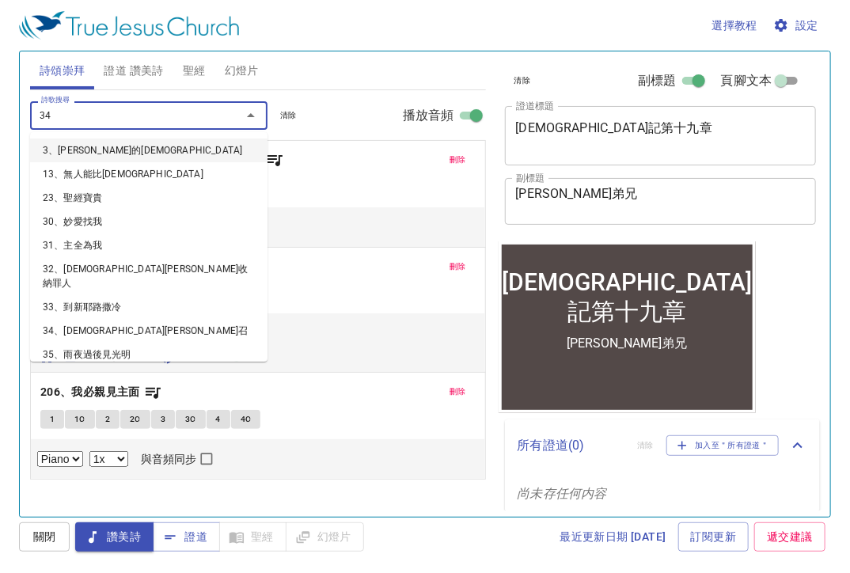
type input "346"
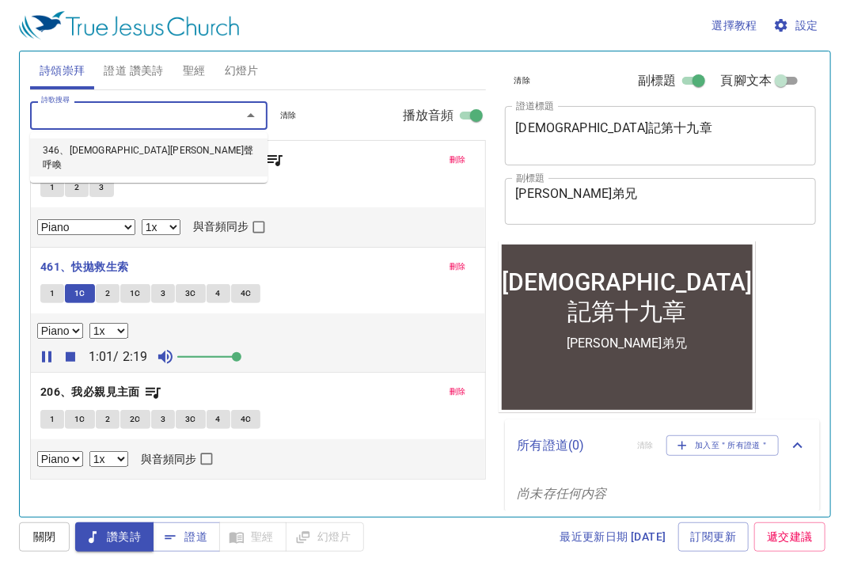
select select "1"
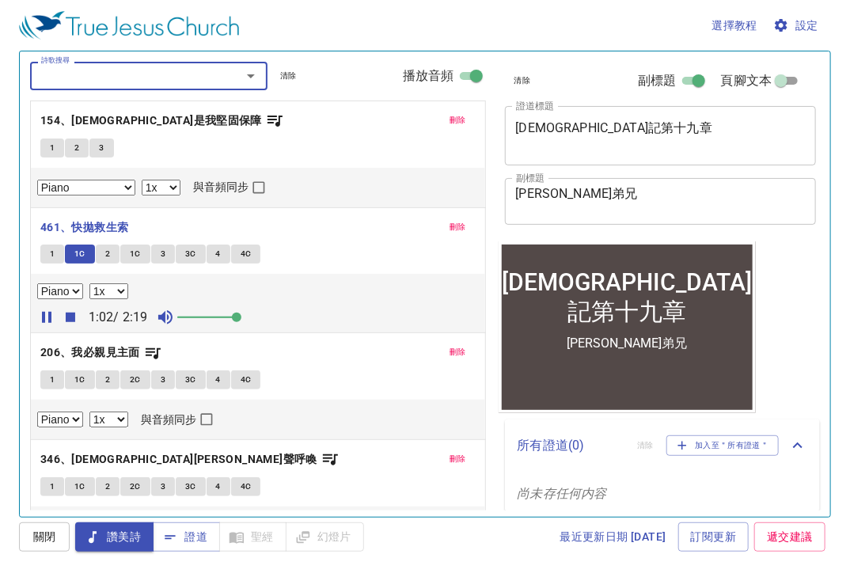
scroll to position [67, 0]
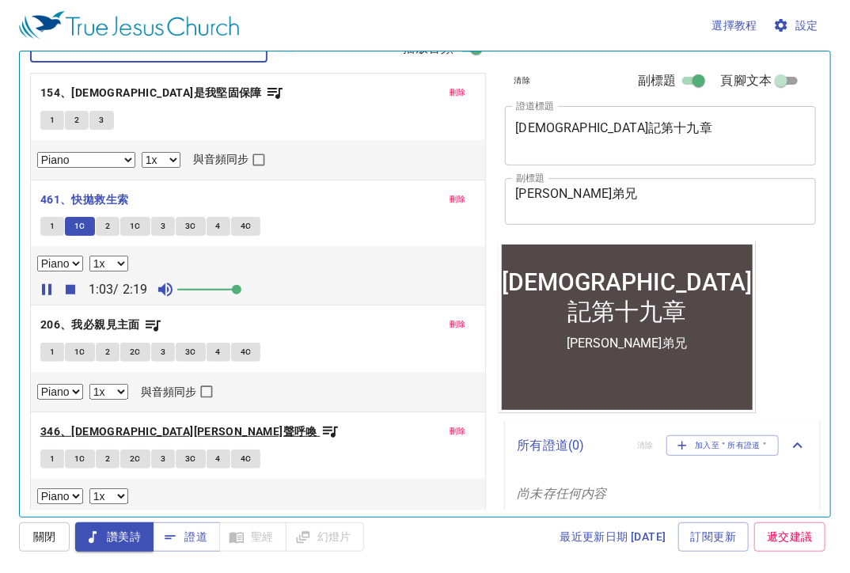
click at [127, 427] on b "346、[DEMOGRAPHIC_DATA][PERSON_NAME]聲呼喚" at bounding box center [178, 432] width 277 height 20
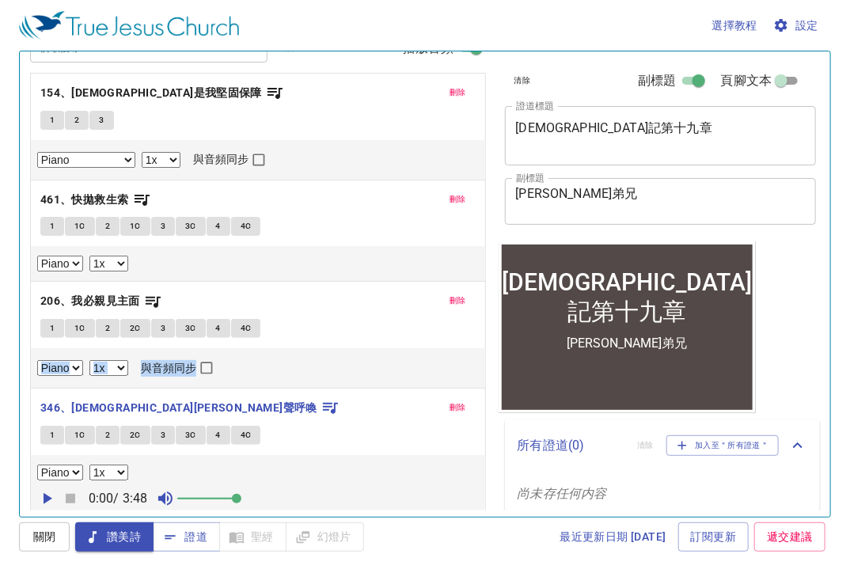
select select "1"
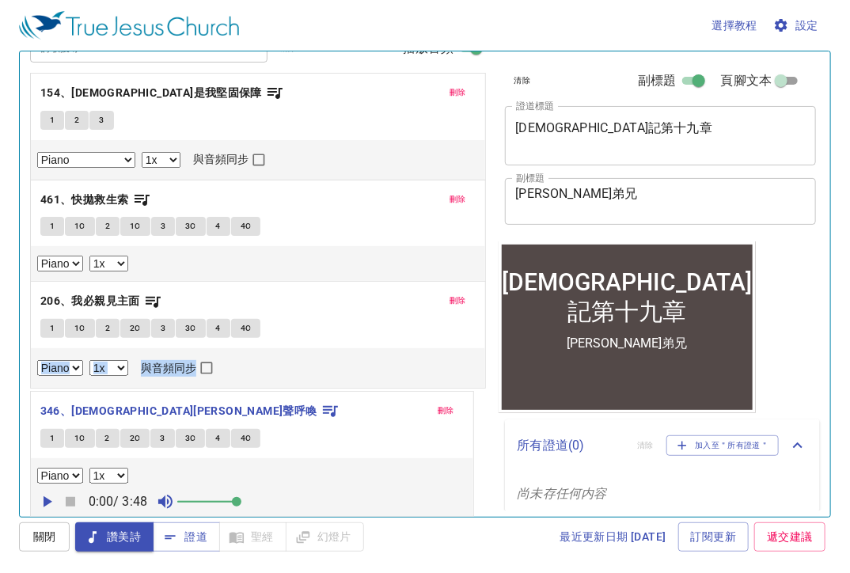
click at [43, 428] on div "刪除 154、耶穌是我堅固保障 1 2 3 Piano Piano (3 verses) 0.6x 0.7x 0.8x 0.9x 1x 1.1x 1.2x 1…" at bounding box center [258, 294] width 456 height 442
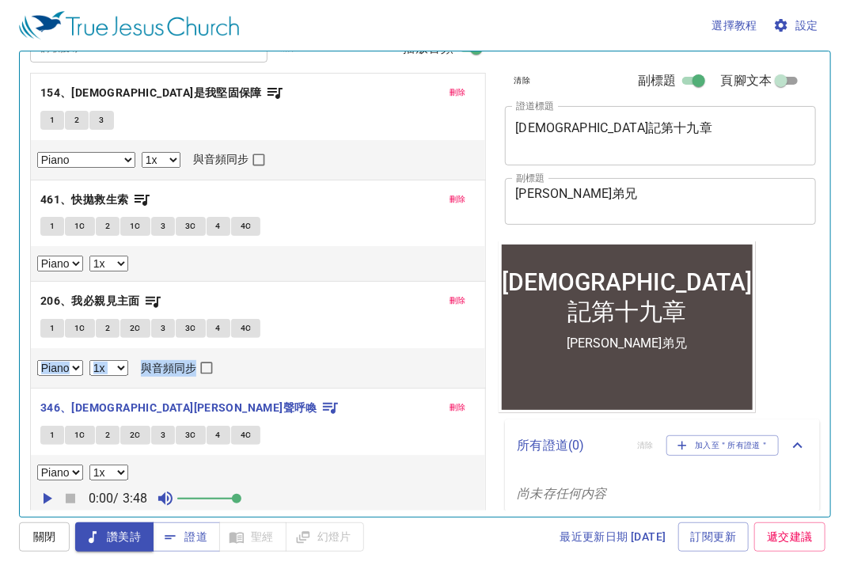
click at [48, 431] on button "1" at bounding box center [52, 435] width 24 height 19
click at [51, 496] on icon "button" at bounding box center [46, 498] width 19 height 19
click at [241, 376] on div "Piano 0.6x 0.7x 0.8x 0.9x 1x 1.1x 1.2x 1.3x 1.4x 1.5x 1.7x 2x 與音頻同步" at bounding box center [258, 368] width 442 height 21
click at [78, 435] on span "1C" at bounding box center [79, 435] width 11 height 14
click at [123, 433] on button "2C" at bounding box center [135, 435] width 30 height 19
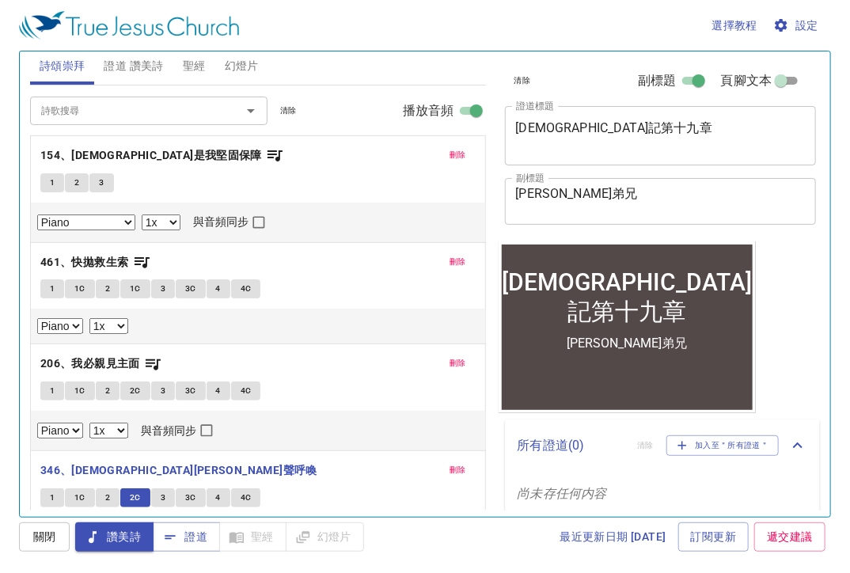
scroll to position [0, 0]
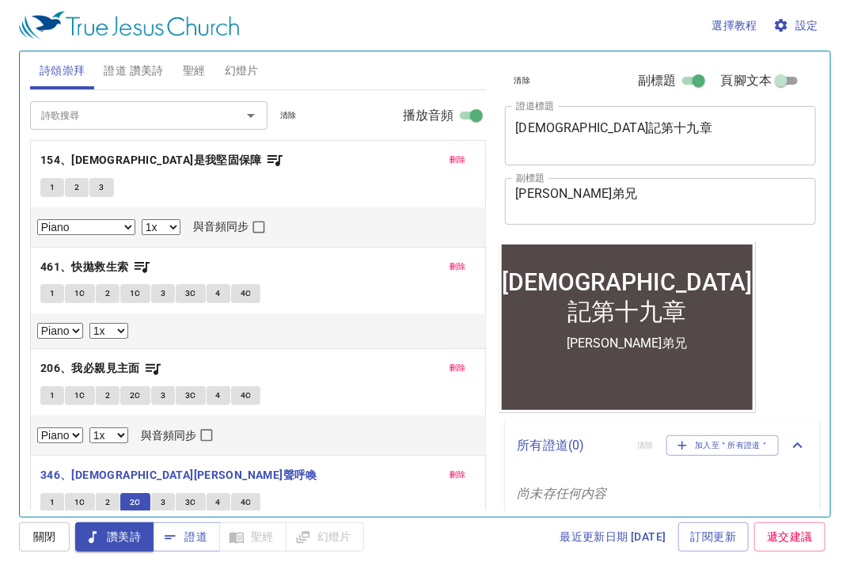
click at [130, 109] on input "詩歌搜尋" at bounding box center [125, 115] width 181 height 18
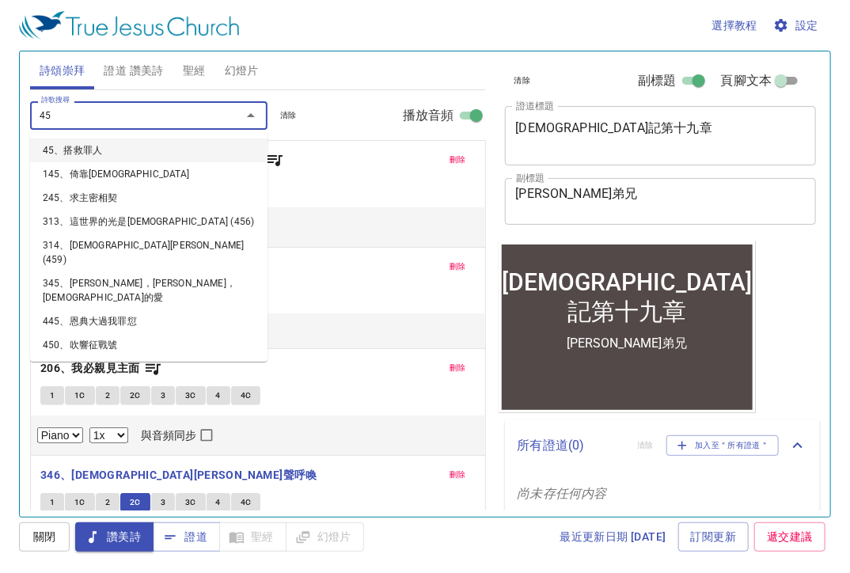
type input "451"
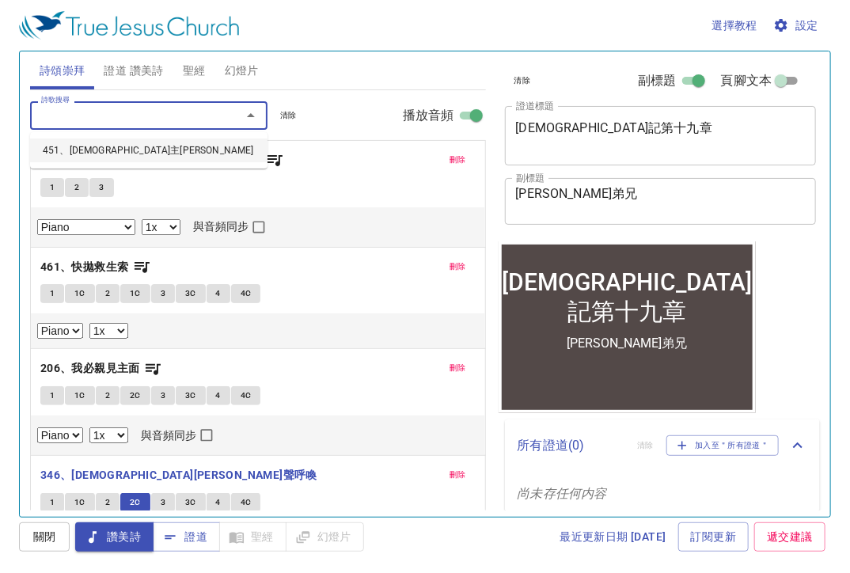
select select "1"
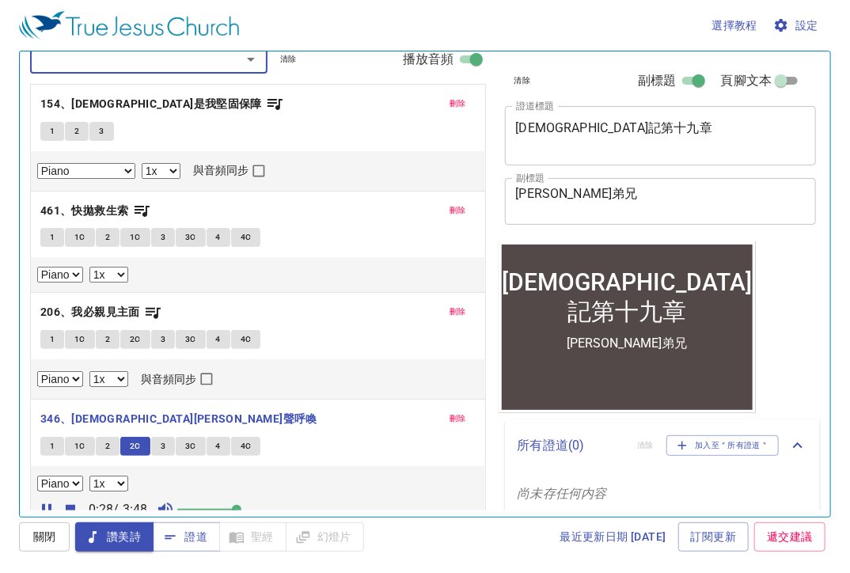
scroll to position [168, 0]
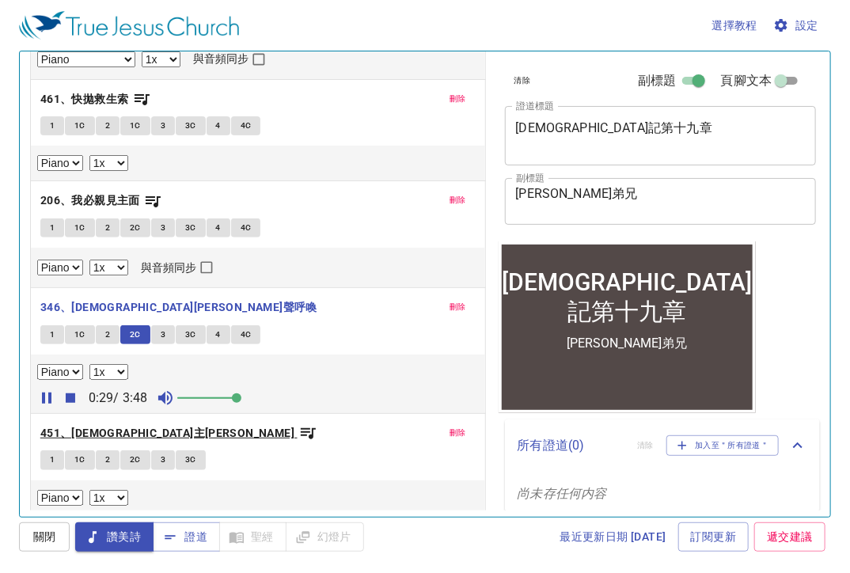
click at [108, 431] on b "451、藏身主懷" at bounding box center [167, 434] width 254 height 20
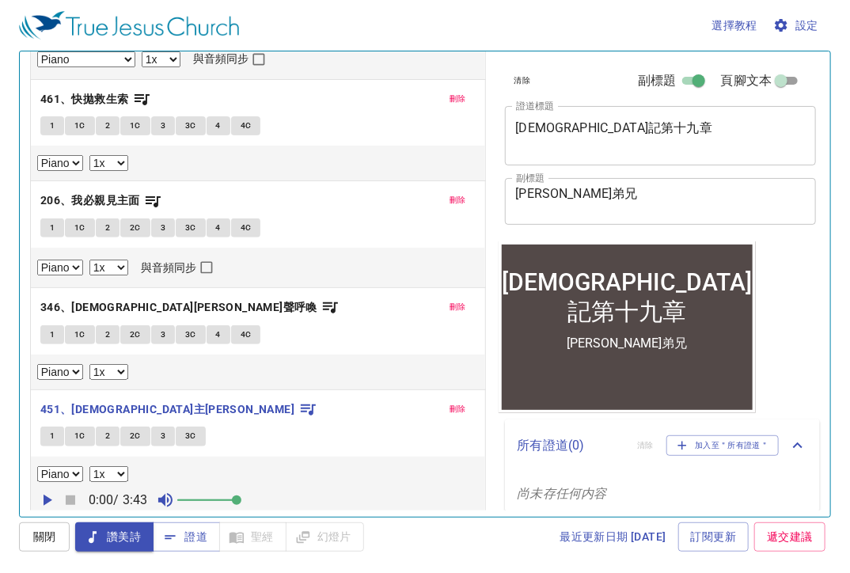
click at [48, 434] on button "1" at bounding box center [52, 436] width 24 height 19
click at [47, 495] on icon "button" at bounding box center [48, 500] width 9 height 11
click at [85, 435] on button "1C" at bounding box center [80, 436] width 30 height 19
click at [62, 433] on button "1" at bounding box center [52, 436] width 24 height 19
click at [450, 402] on span "刪除" at bounding box center [458, 409] width 17 height 14
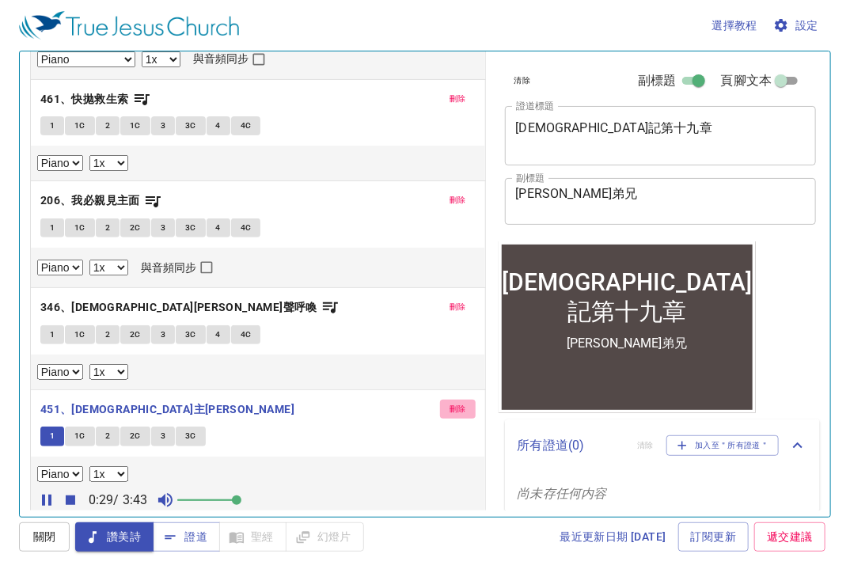
scroll to position [44, 0]
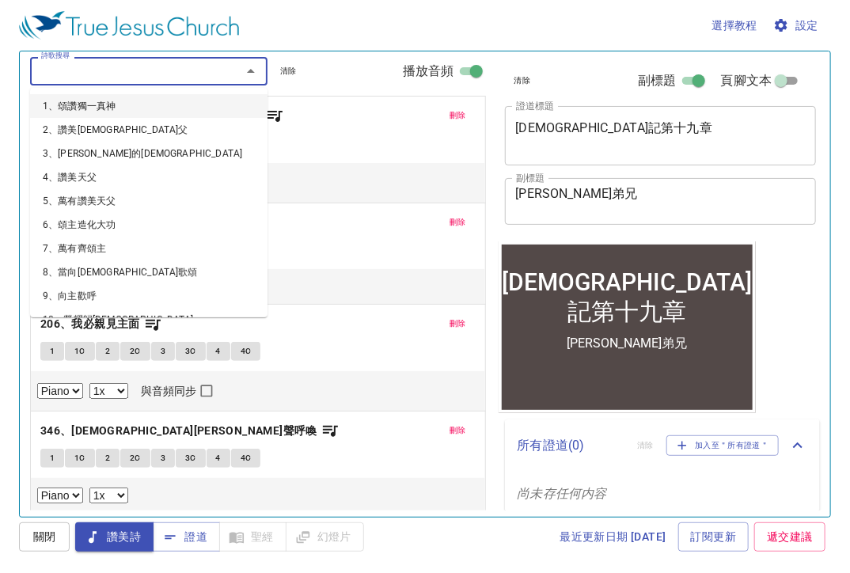
click at [162, 78] on input "詩歌搜尋" at bounding box center [125, 71] width 181 height 18
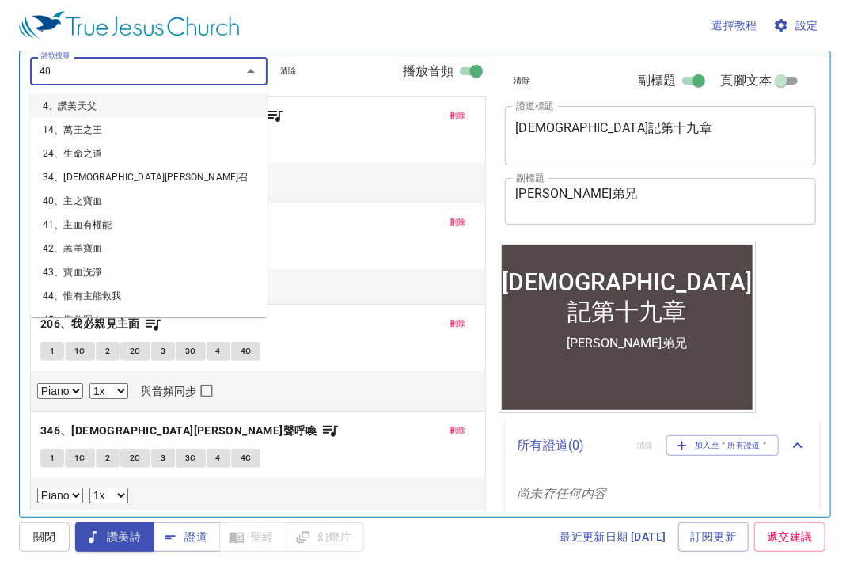
type input "405"
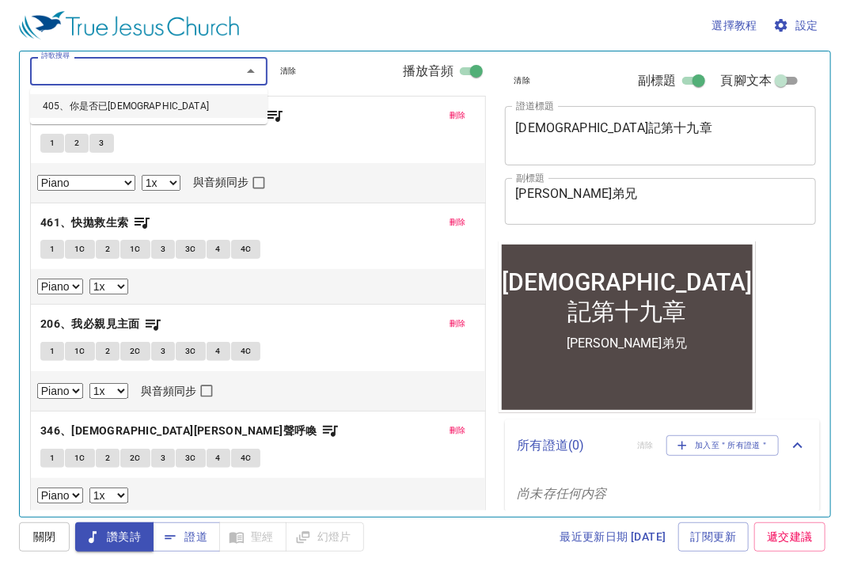
select select "1"
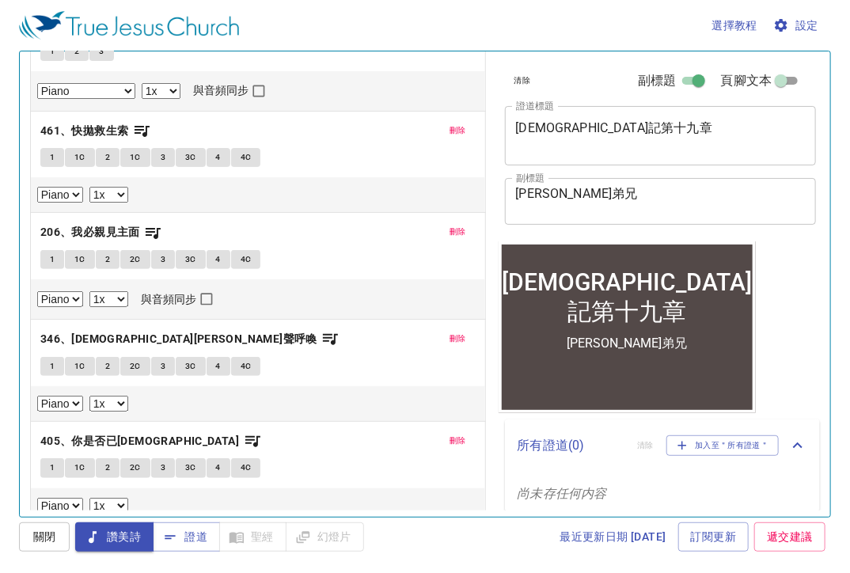
scroll to position [145, 0]
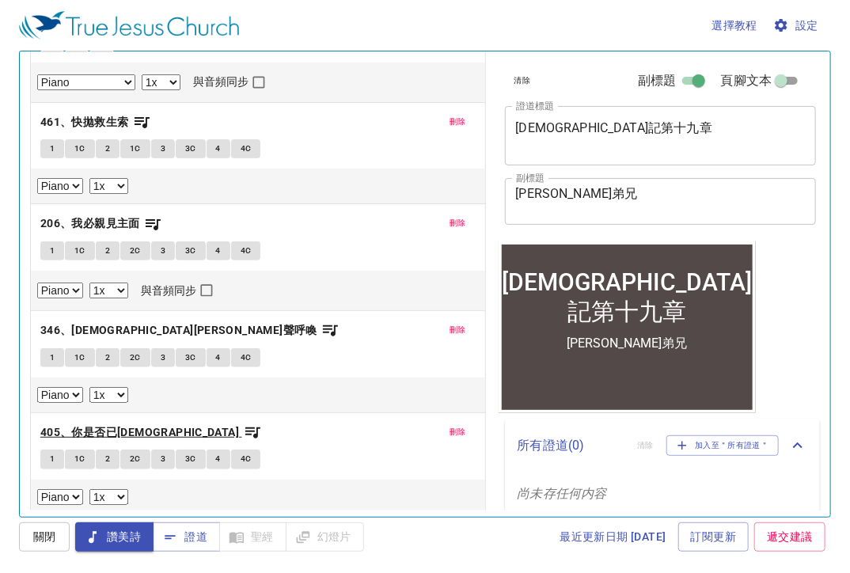
click at [100, 426] on b "405、你是否已禱告" at bounding box center [139, 433] width 199 height 20
click at [52, 458] on span "1" at bounding box center [52, 459] width 5 height 14
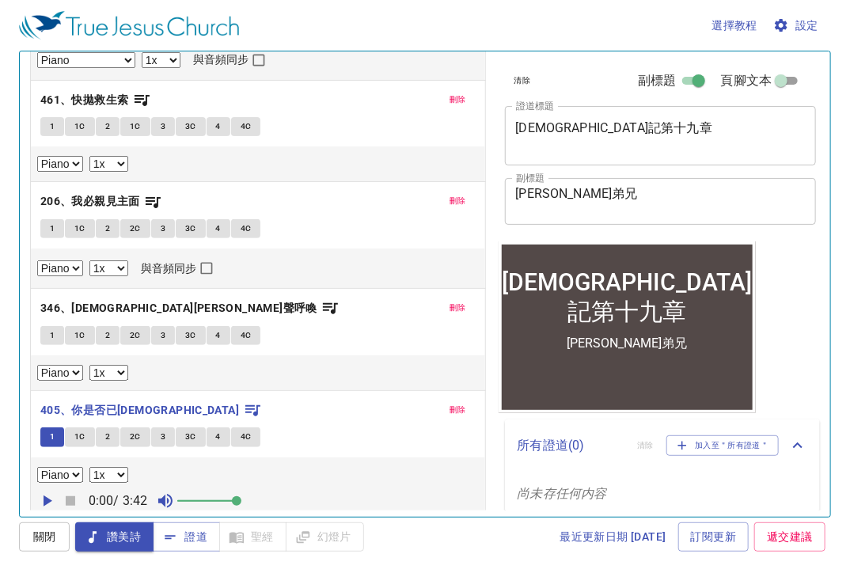
scroll to position [168, 0]
click at [44, 495] on icon "button" at bounding box center [48, 500] width 9 height 11
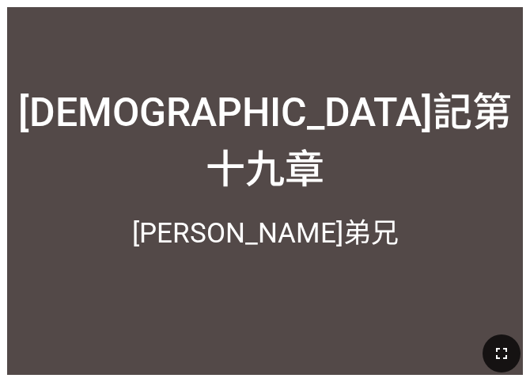
click at [503, 345] on icon "button" at bounding box center [501, 353] width 19 height 19
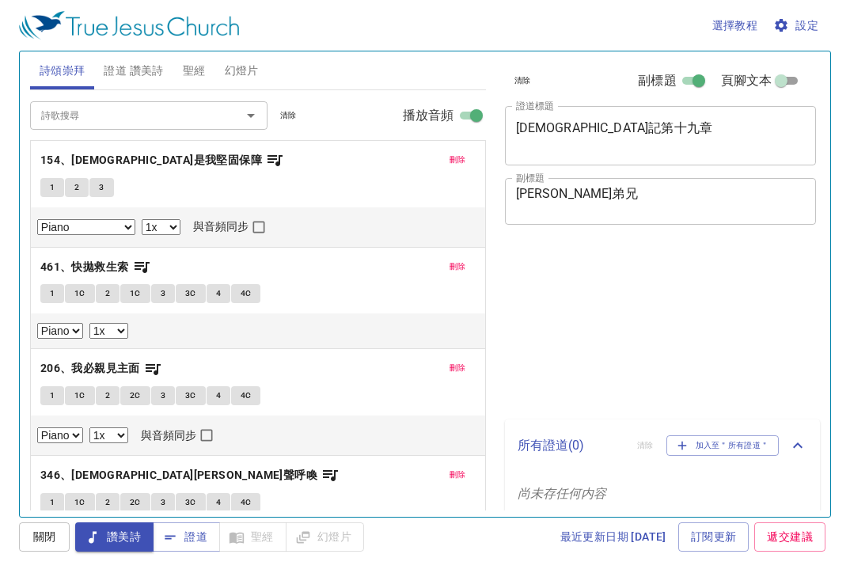
select select "1"
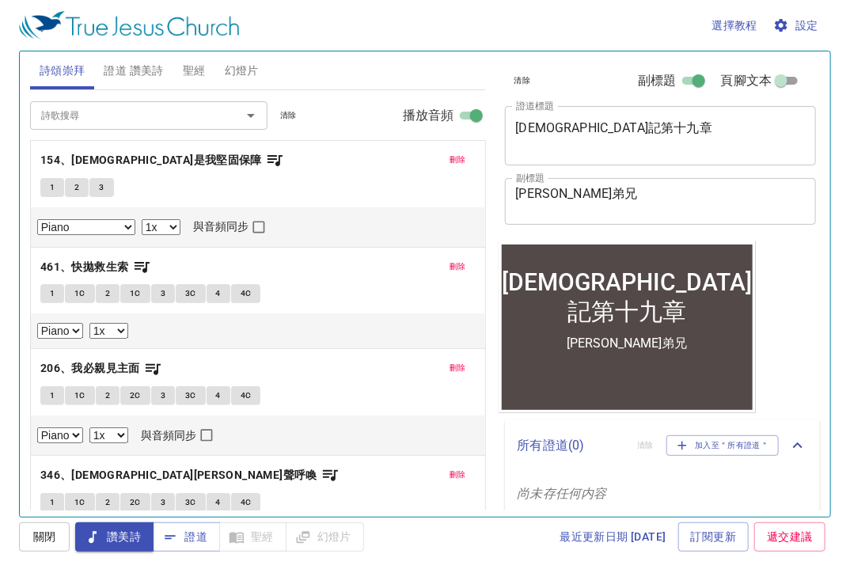
scroll to position [168, 0]
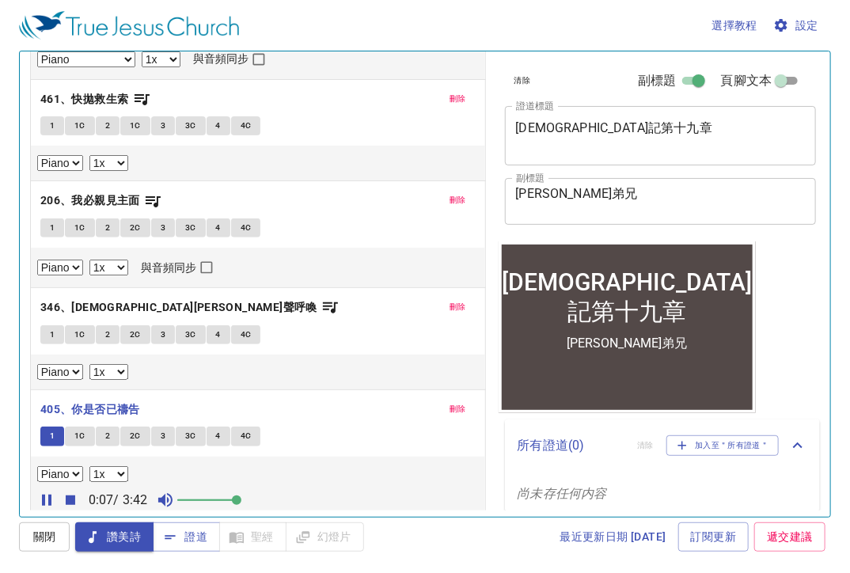
click at [313, 311] on p "346、[DEMOGRAPHIC_DATA][PERSON_NAME]聲呼喚" at bounding box center [257, 308] width 435 height 20
